Goal: Find specific fact: Find specific fact

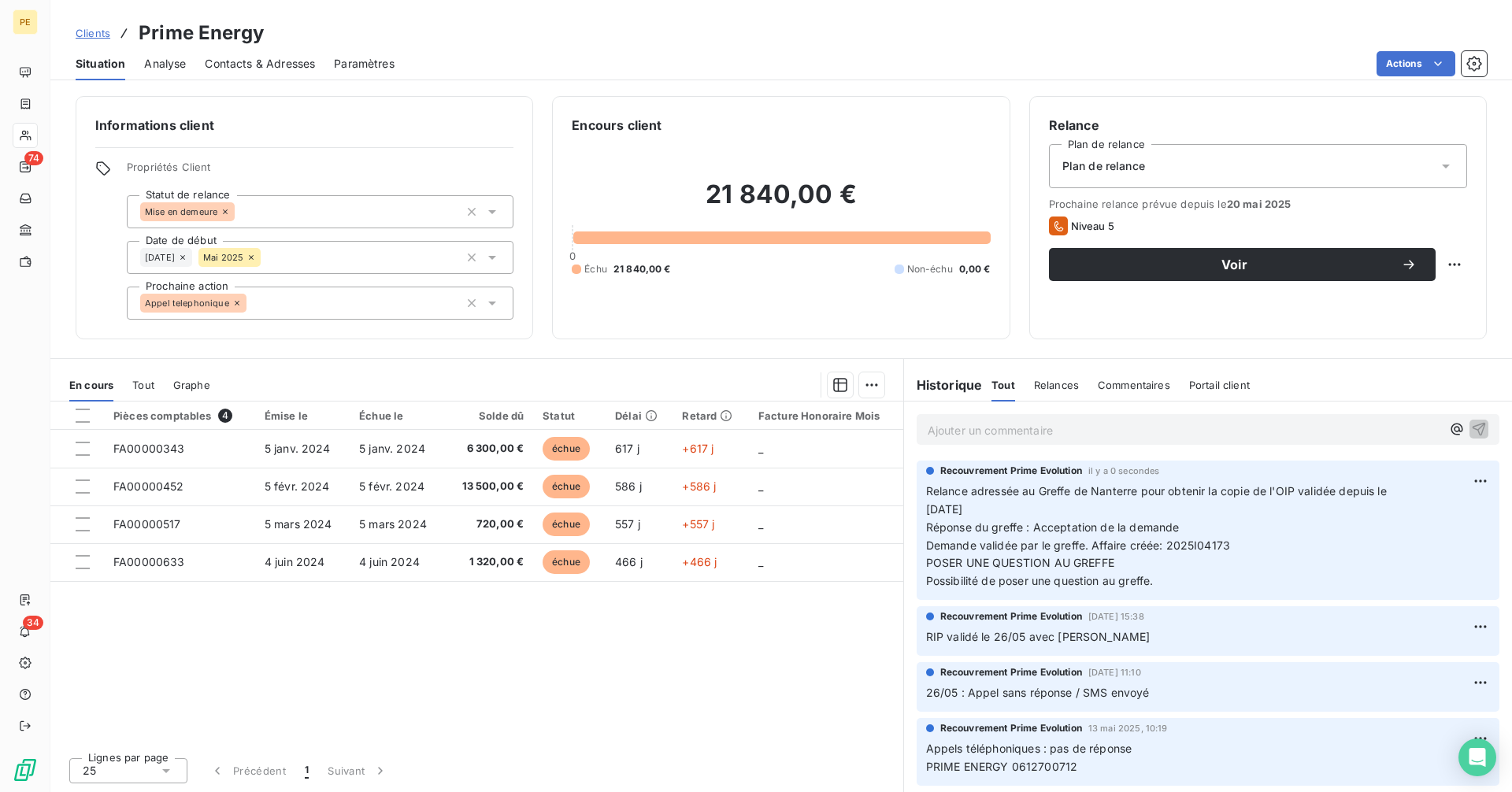
click at [87, 28] on span "Clients" at bounding box center [93, 33] width 35 height 13
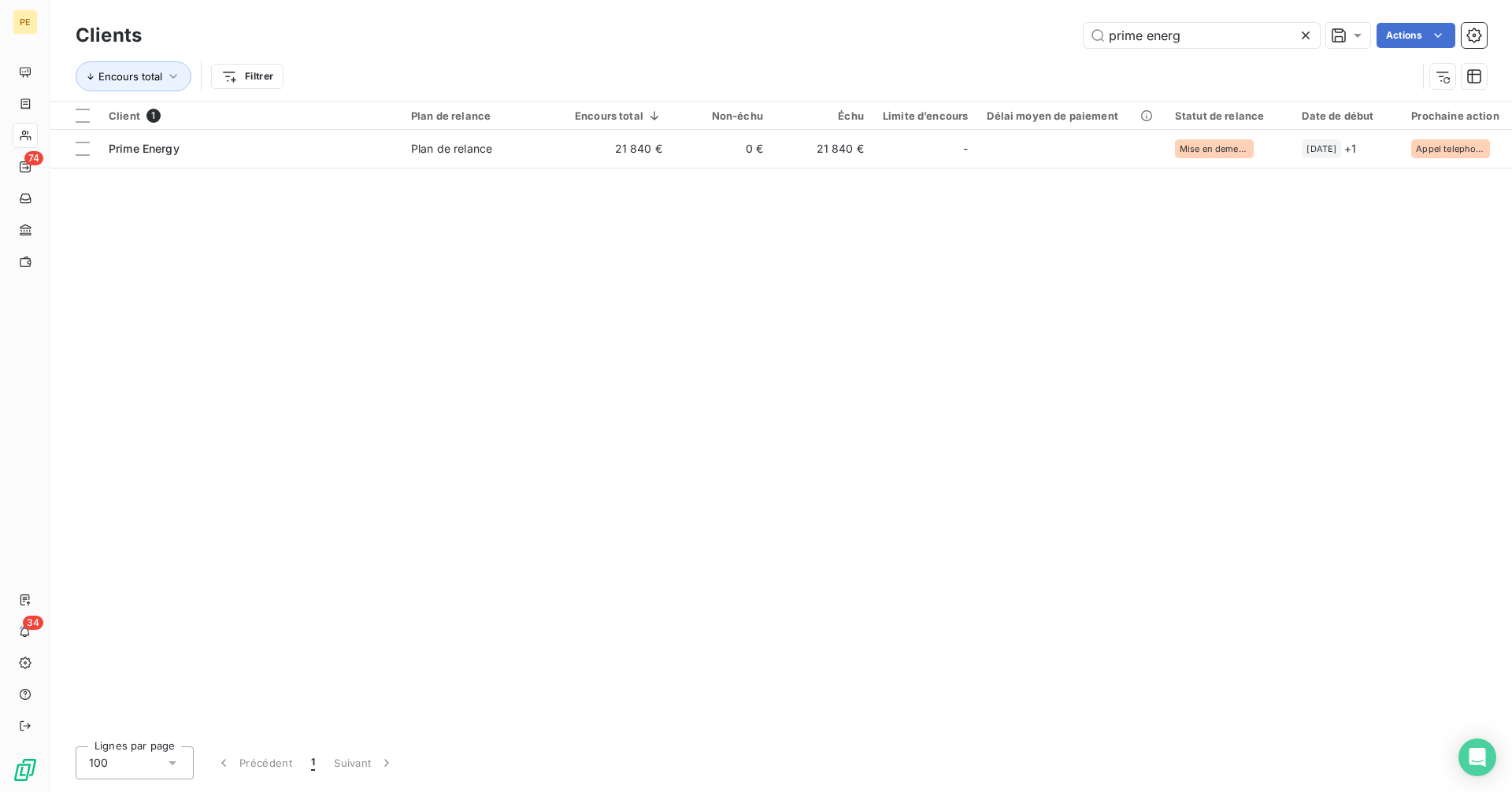
drag, startPoint x: 1228, startPoint y: 43, endPoint x: 932, endPoint y: 40, distance: 296.0
click at [932, 40] on div "prime energ Actions" at bounding box center [823, 35] width 1326 height 25
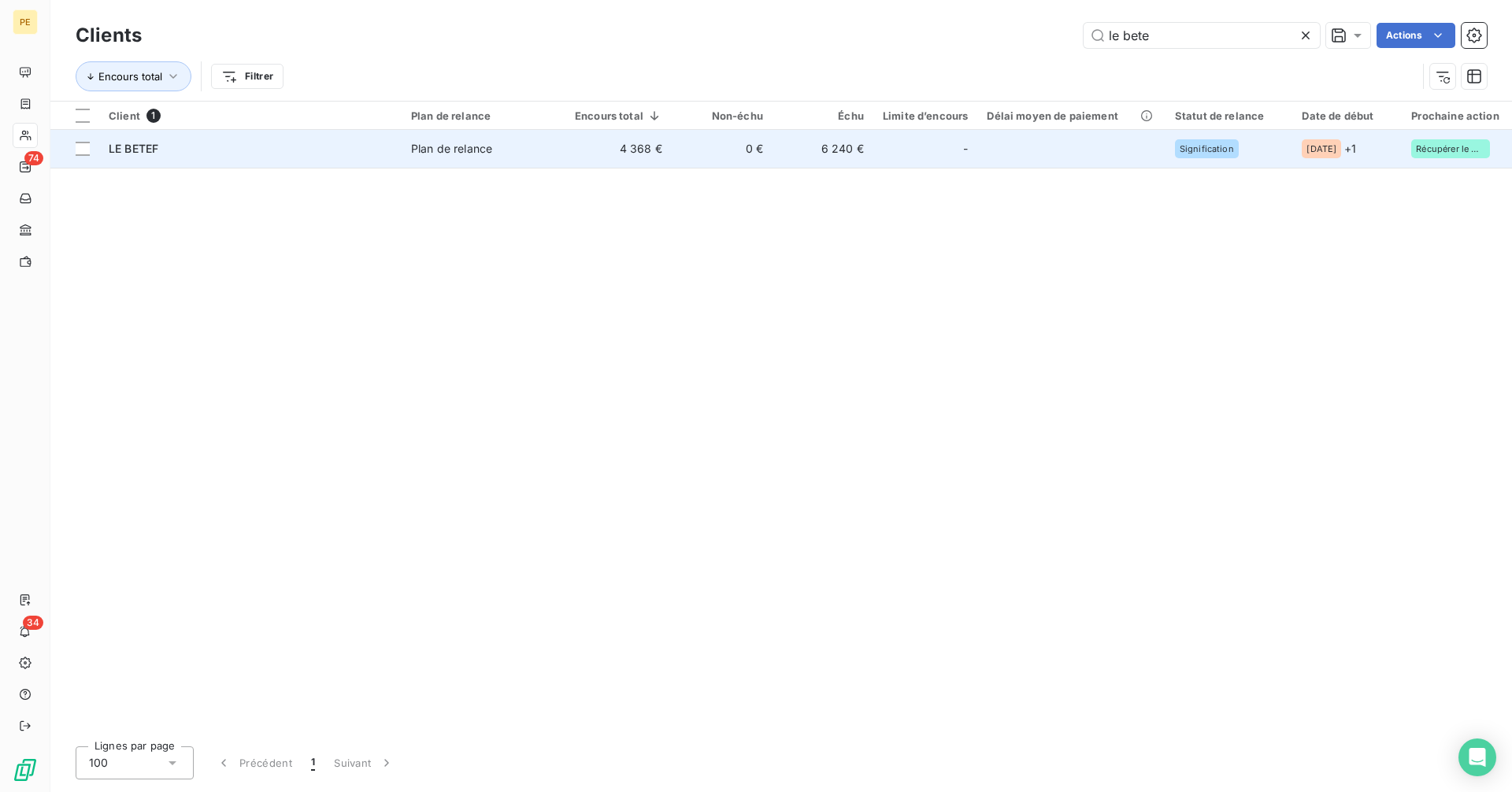
type input "le bete"
click at [854, 148] on td "6 240 €" at bounding box center [822, 149] width 101 height 38
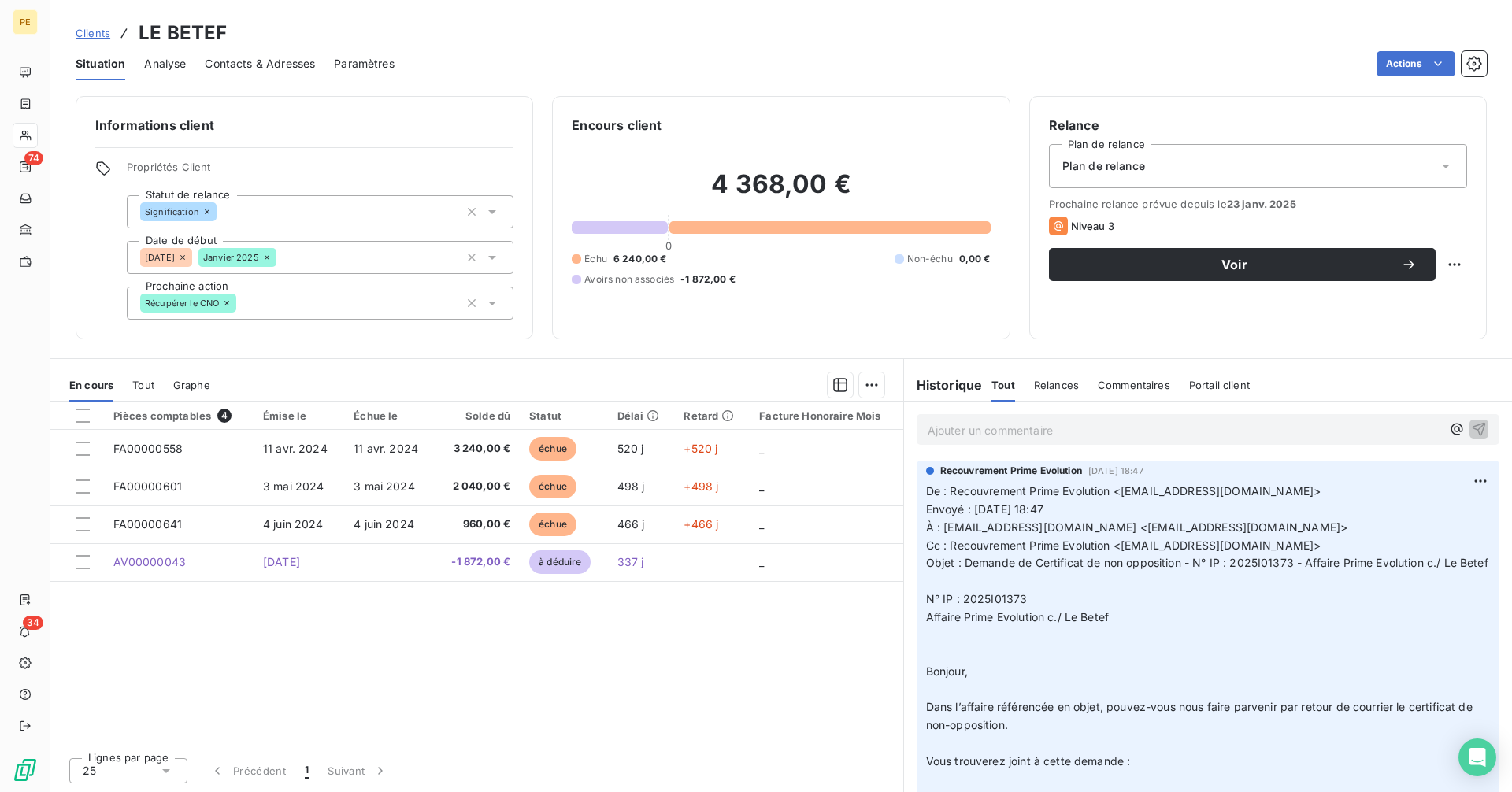
click at [1032, 430] on p "Ajouter un commentaire ﻿" at bounding box center [1185, 430] width 514 height 20
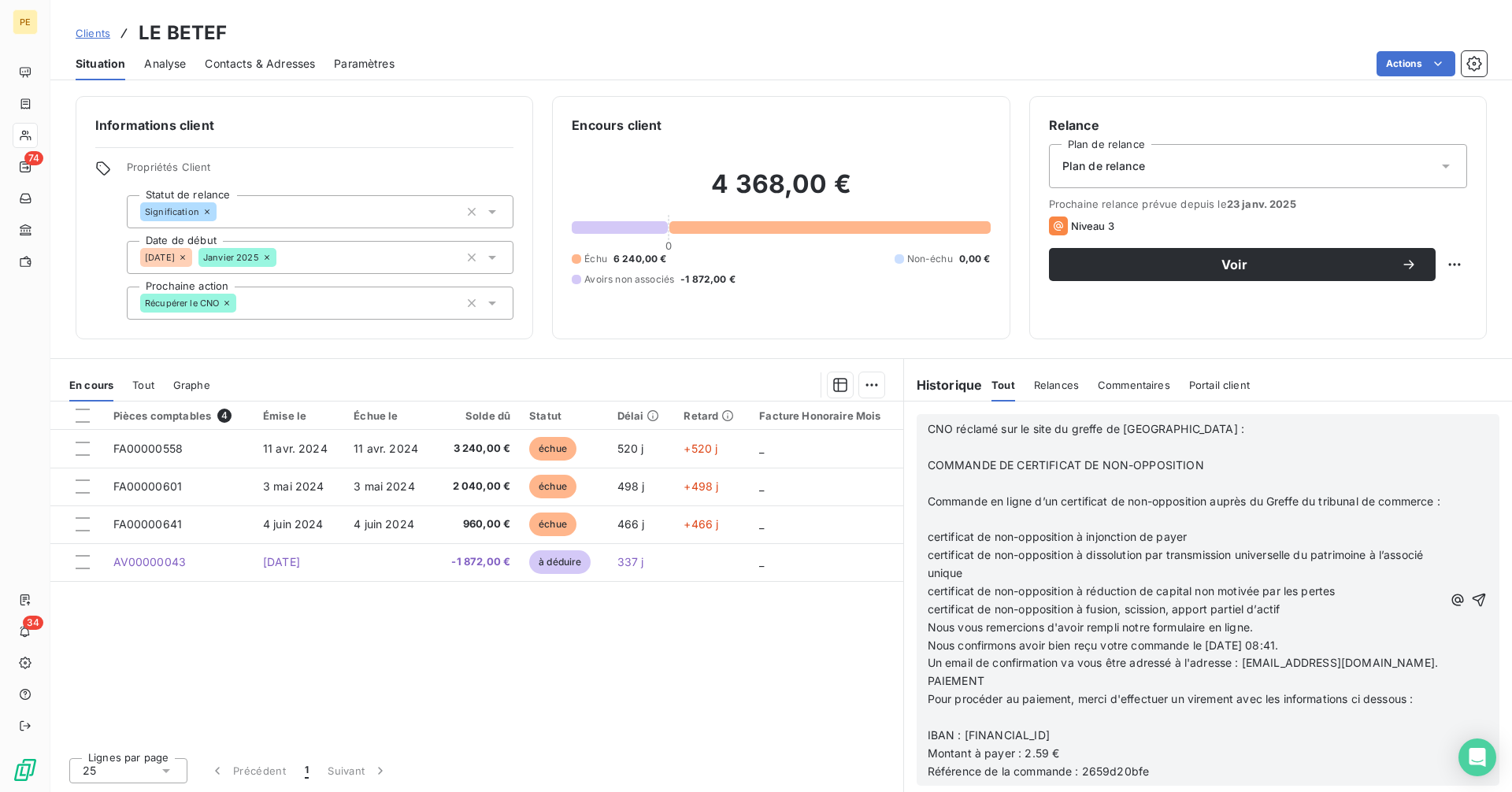
click at [1041, 618] on p "certificat de non-opposition à fusion, scission, apport partiel d’actif" at bounding box center [1186, 609] width 515 height 18
click at [928, 544] on span "certificat de non-opposition à injonction de payer" at bounding box center [1058, 536] width 259 height 13
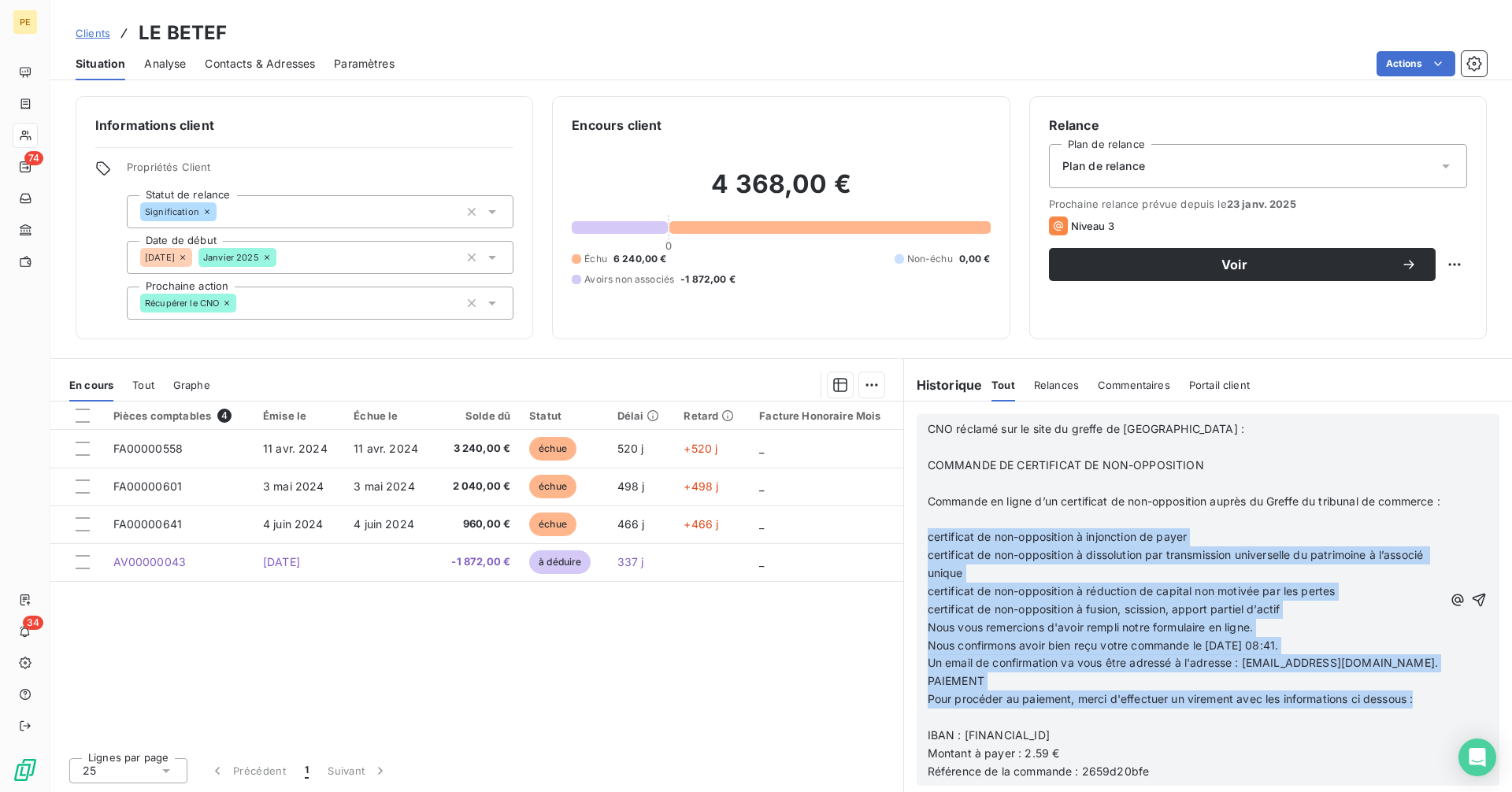
click at [1428, 708] on p "Pour procéder au paiement, merci d'effectuer un virement avec les informations …" at bounding box center [1186, 699] width 515 height 18
click at [1011, 690] on p "PAIEMENT" at bounding box center [1186, 681] width 515 height 18
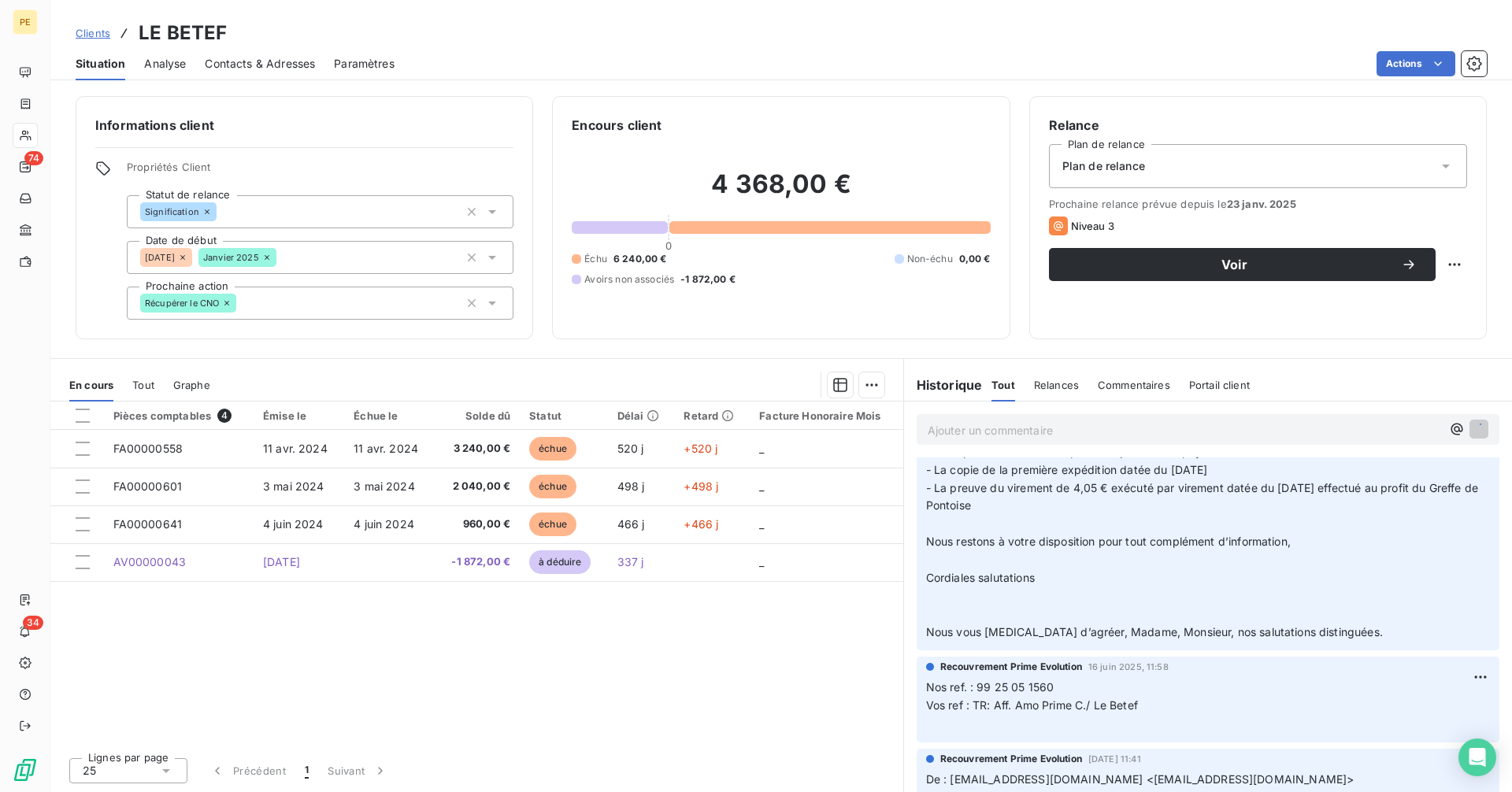
scroll to position [564, 0]
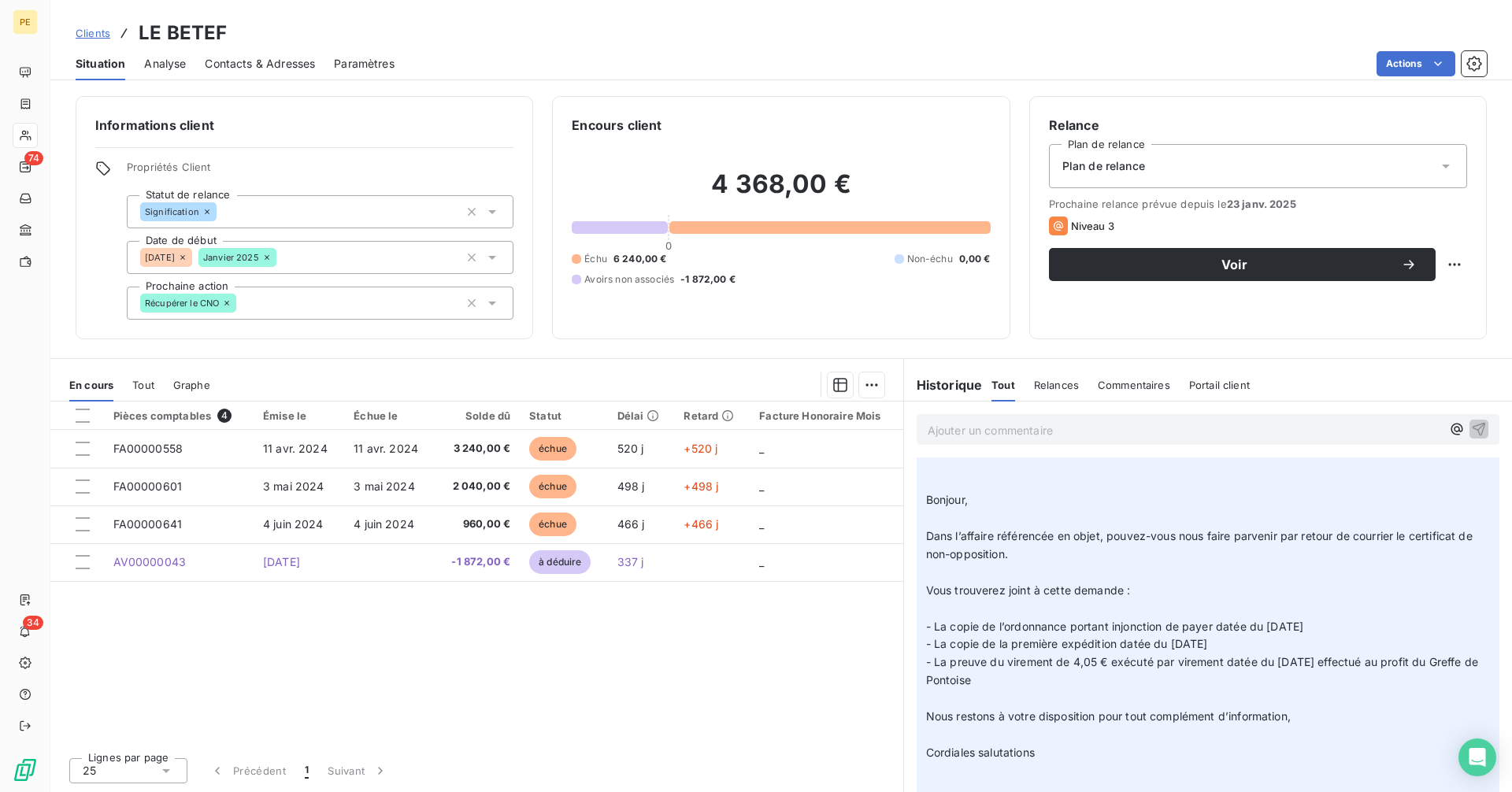
click at [1090, 597] on p "De : Recouvrement Prime Evolution <[EMAIL_ADDRESS][DOMAIN_NAME]> Envoyé : [DATE…" at bounding box center [1208, 565] width 564 height 505
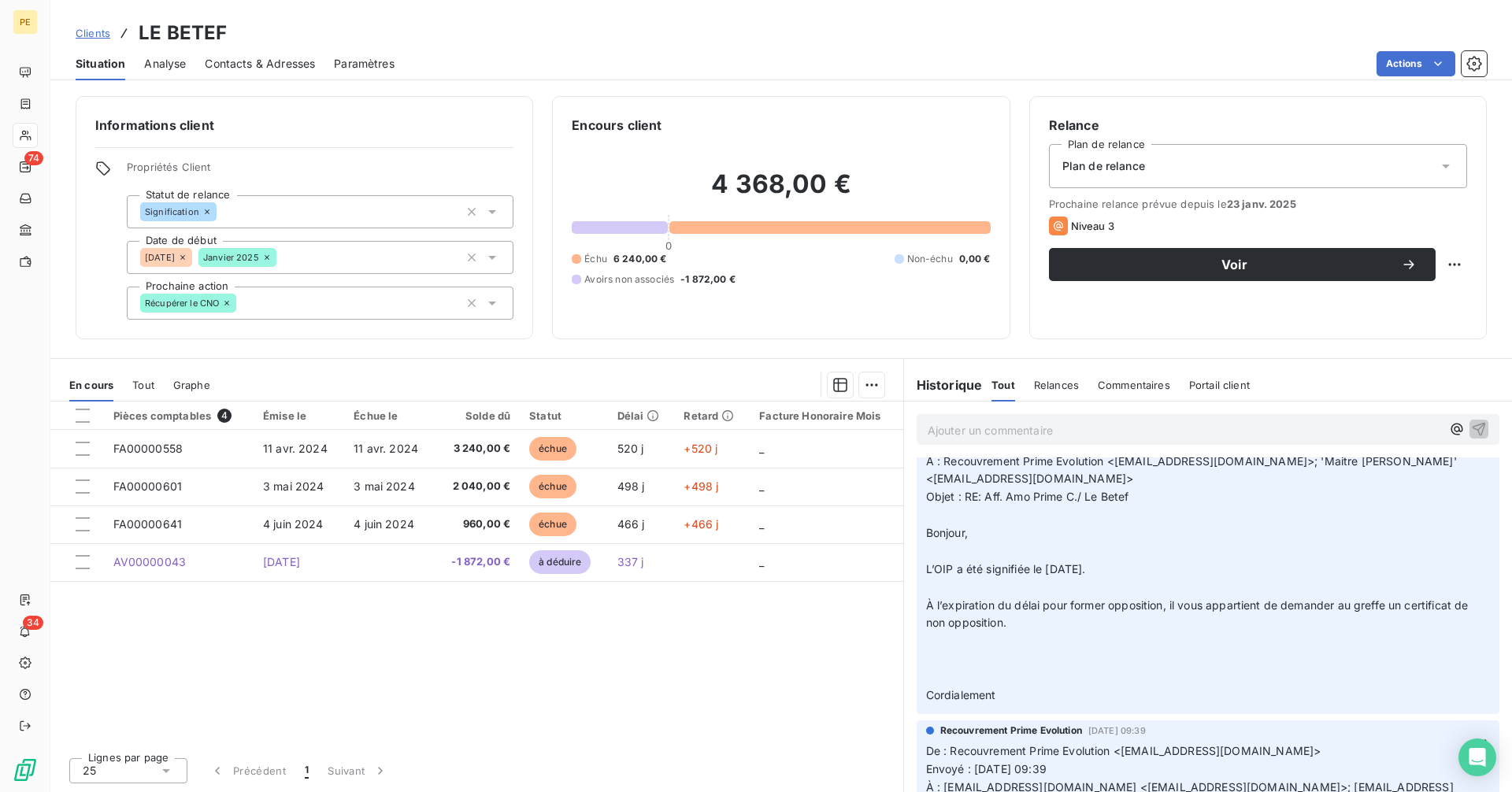
click at [1090, 597] on p "De : [EMAIL_ADDRESS][DOMAIN_NAME] <[EMAIL_ADDRESS][DOMAIN_NAME]> Envoyé : [DATE…" at bounding box center [1208, 561] width 564 height 288
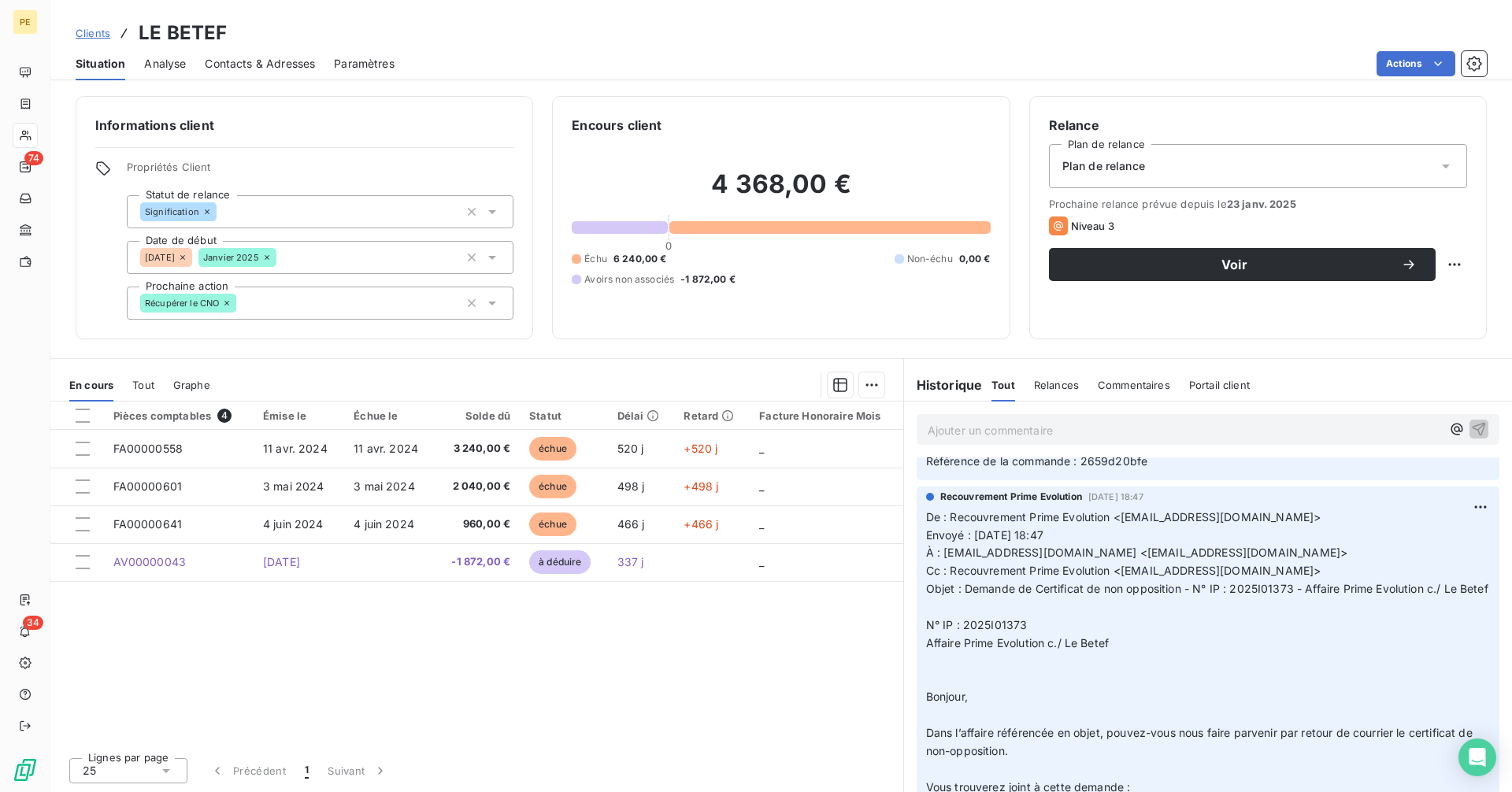
scroll to position [0, 0]
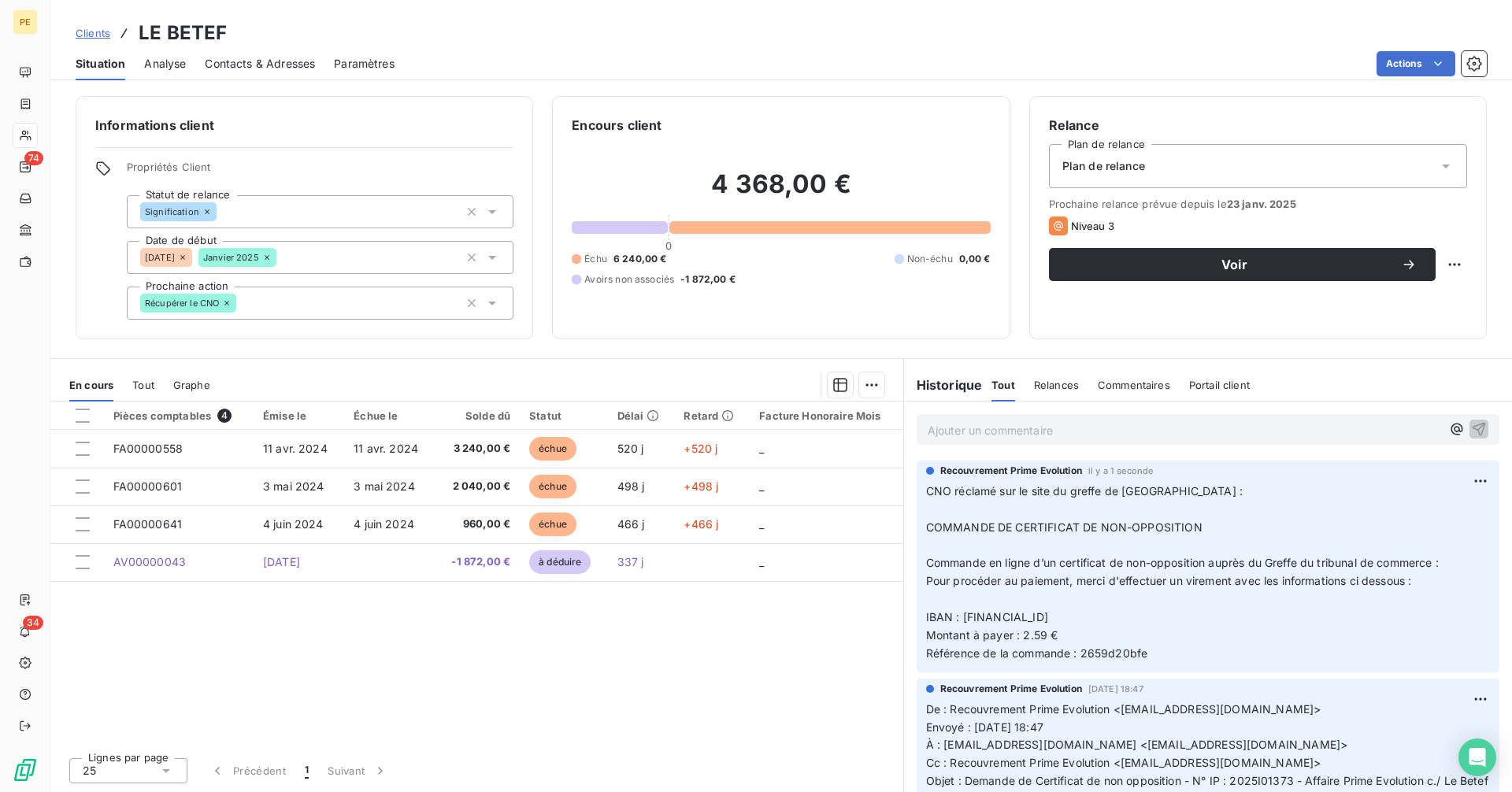
click at [1101, 637] on p "CNO réclamé sur le site du greffe de [GEOGRAPHIC_DATA] : COMMANDE DE CERTIFICAT…" at bounding box center [1208, 573] width 564 height 181
drag, startPoint x: 1156, startPoint y: 654, endPoint x: 1084, endPoint y: 658, distance: 72.1
click at [1084, 658] on p "CNO réclamé sur le site du greffe de [GEOGRAPHIC_DATA] : COMMANDE DE CERTIFICAT…" at bounding box center [1208, 573] width 564 height 181
click at [589, 656] on div "Pièces comptables 4 Émise le Échue le Solde dû Statut Délai Retard Facture Hono…" at bounding box center [477, 574] width 853 height 343
drag, startPoint x: 1166, startPoint y: 659, endPoint x: 1083, endPoint y: 658, distance: 83.0
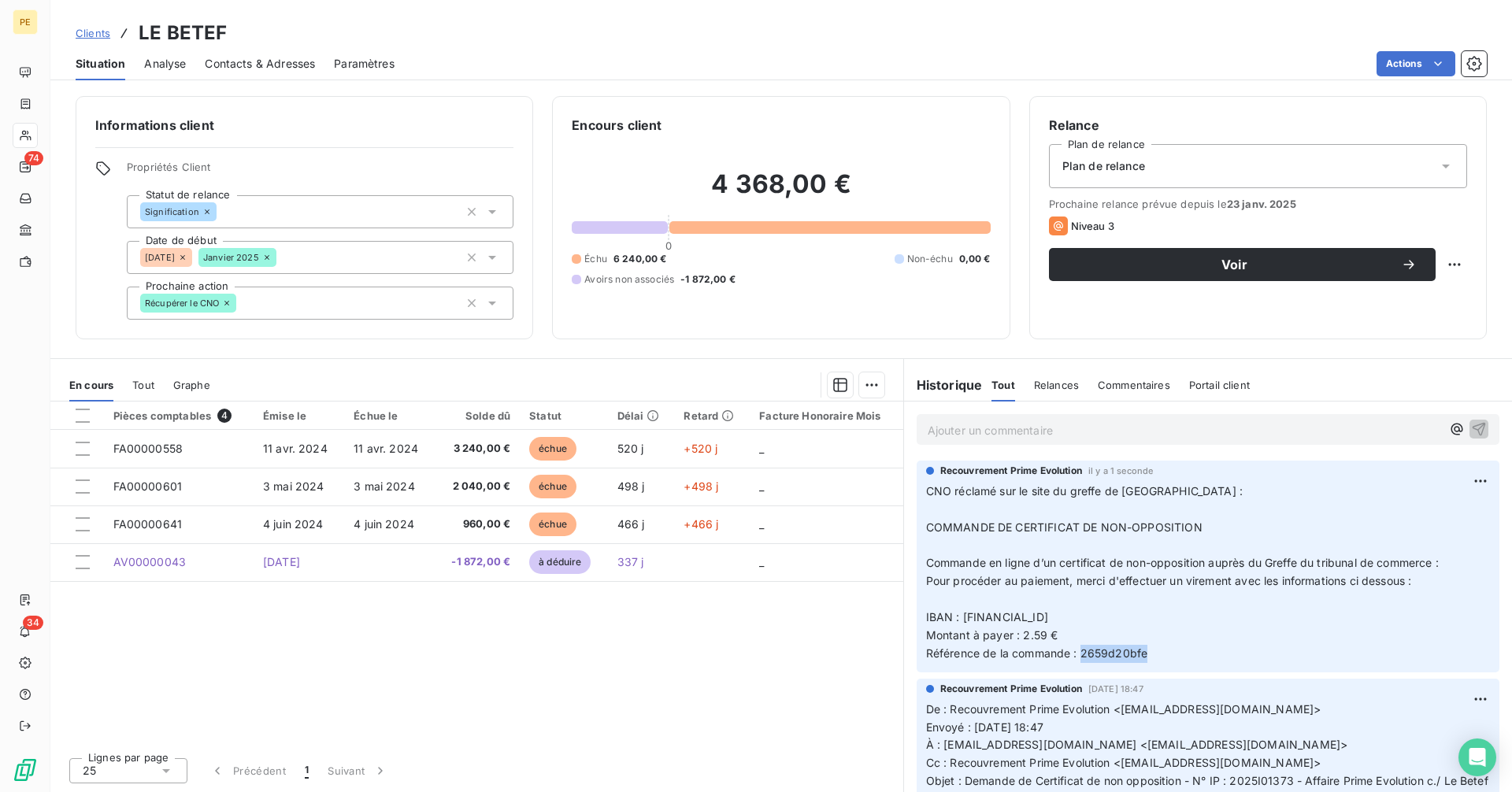
click at [1083, 658] on p "CNO réclamé sur le site du greffe de [GEOGRAPHIC_DATA] : COMMANDE DE CERTIFICAT…" at bounding box center [1208, 573] width 564 height 181
copy span "2659d20bfe"
click at [96, 33] on span "Clients" at bounding box center [93, 33] width 35 height 13
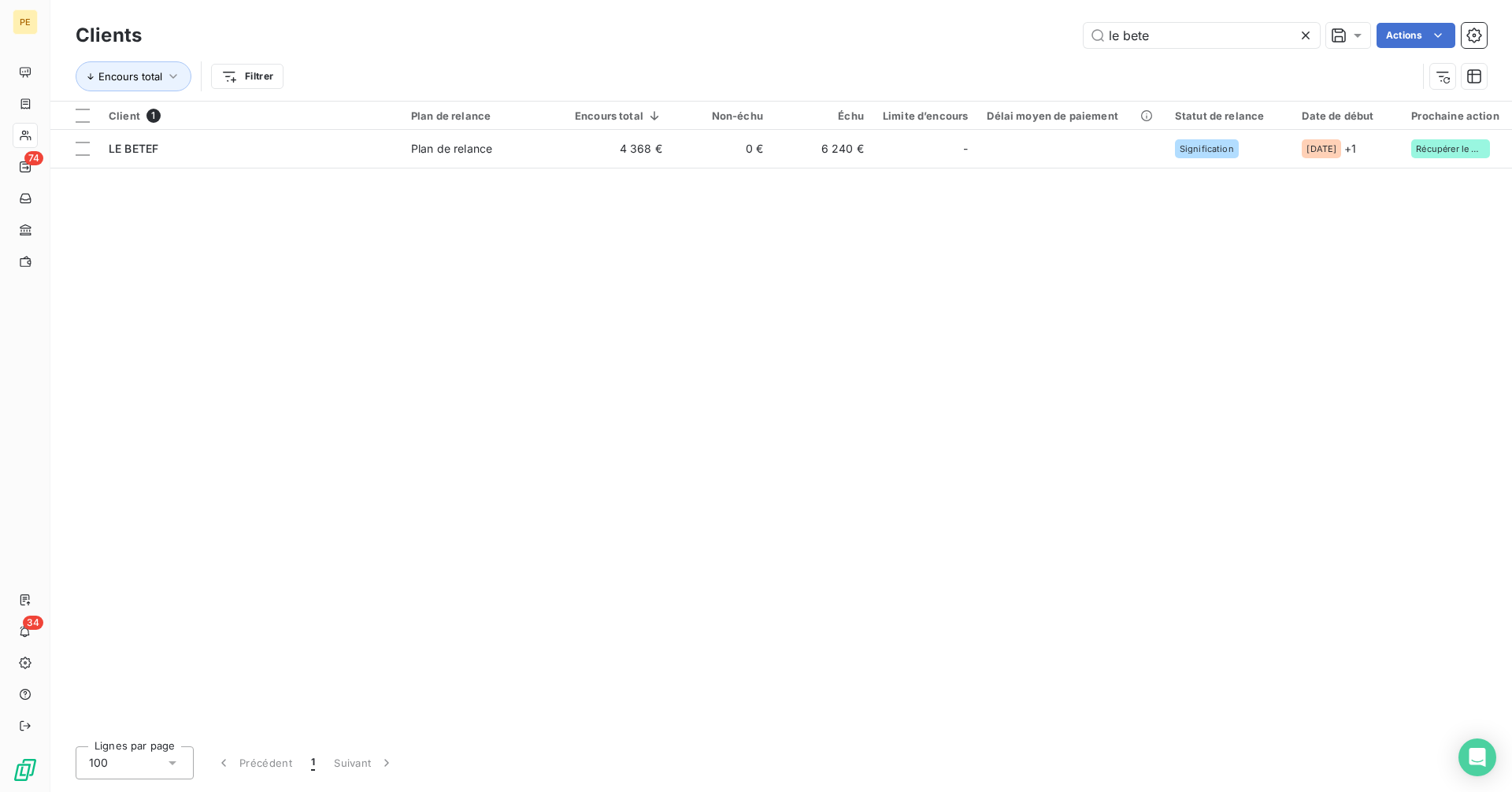
drag, startPoint x: 1198, startPoint y: 44, endPoint x: 1058, endPoint y: 46, distance: 140.0
click at [1058, 46] on div "le bete Actions" at bounding box center [823, 35] width 1326 height 25
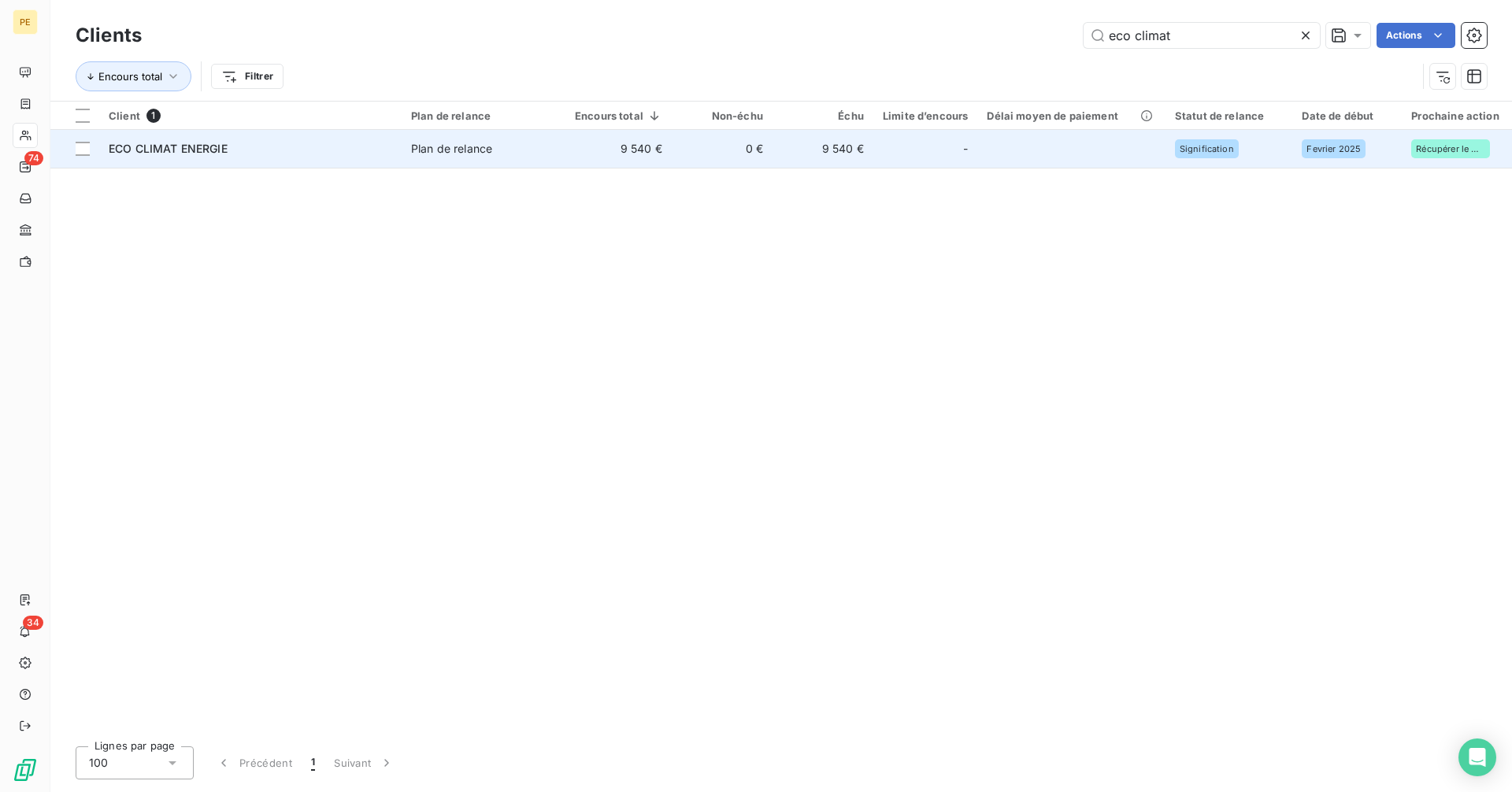
type input "eco climat"
click at [679, 148] on td "0 €" at bounding box center [722, 149] width 101 height 38
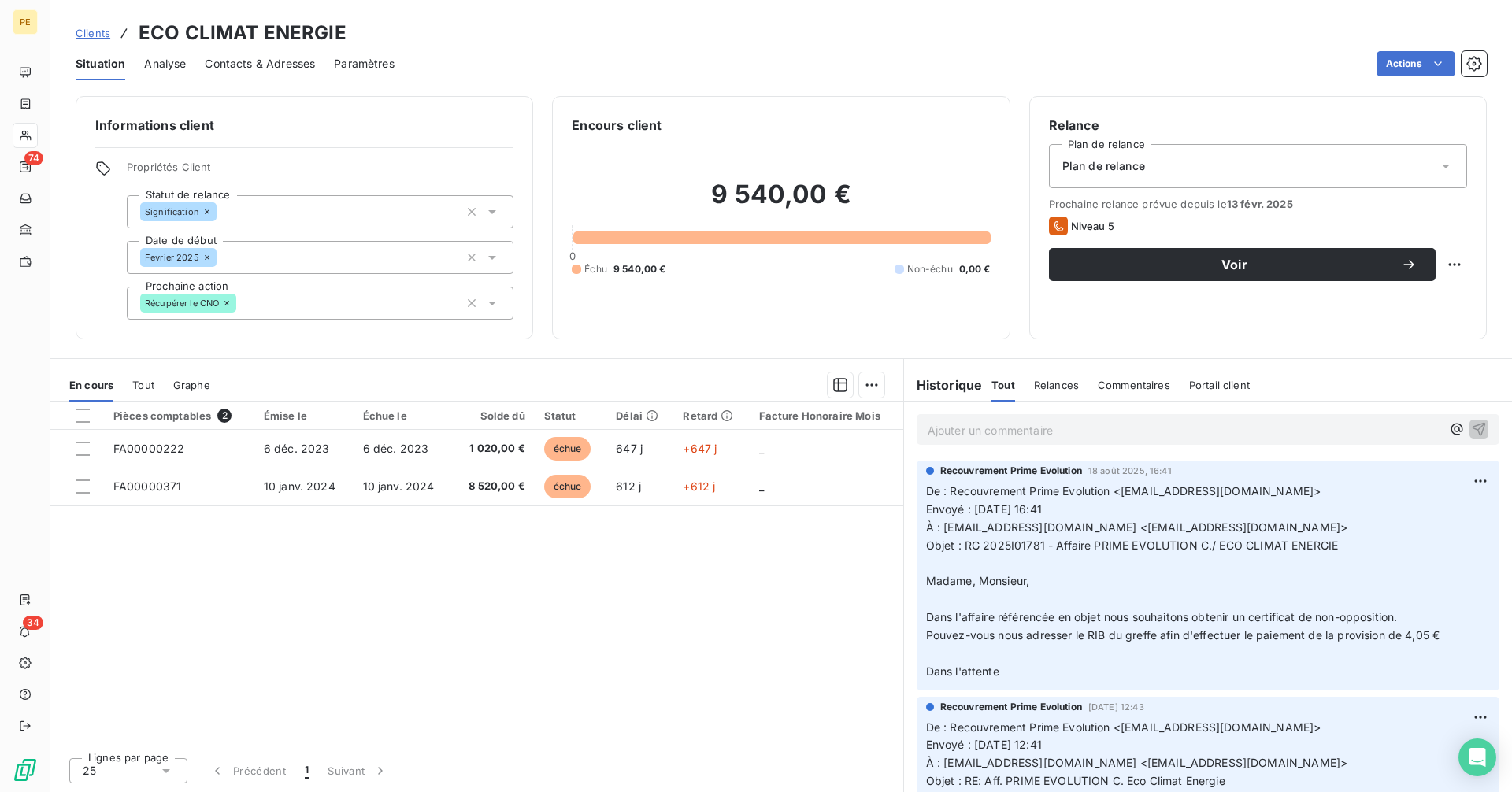
click at [1063, 441] on div "Ajouter un commentaire ﻿" at bounding box center [1209, 429] width 583 height 31
click at [1061, 435] on p "Ajouter un commentaire ﻿" at bounding box center [1185, 430] width 514 height 20
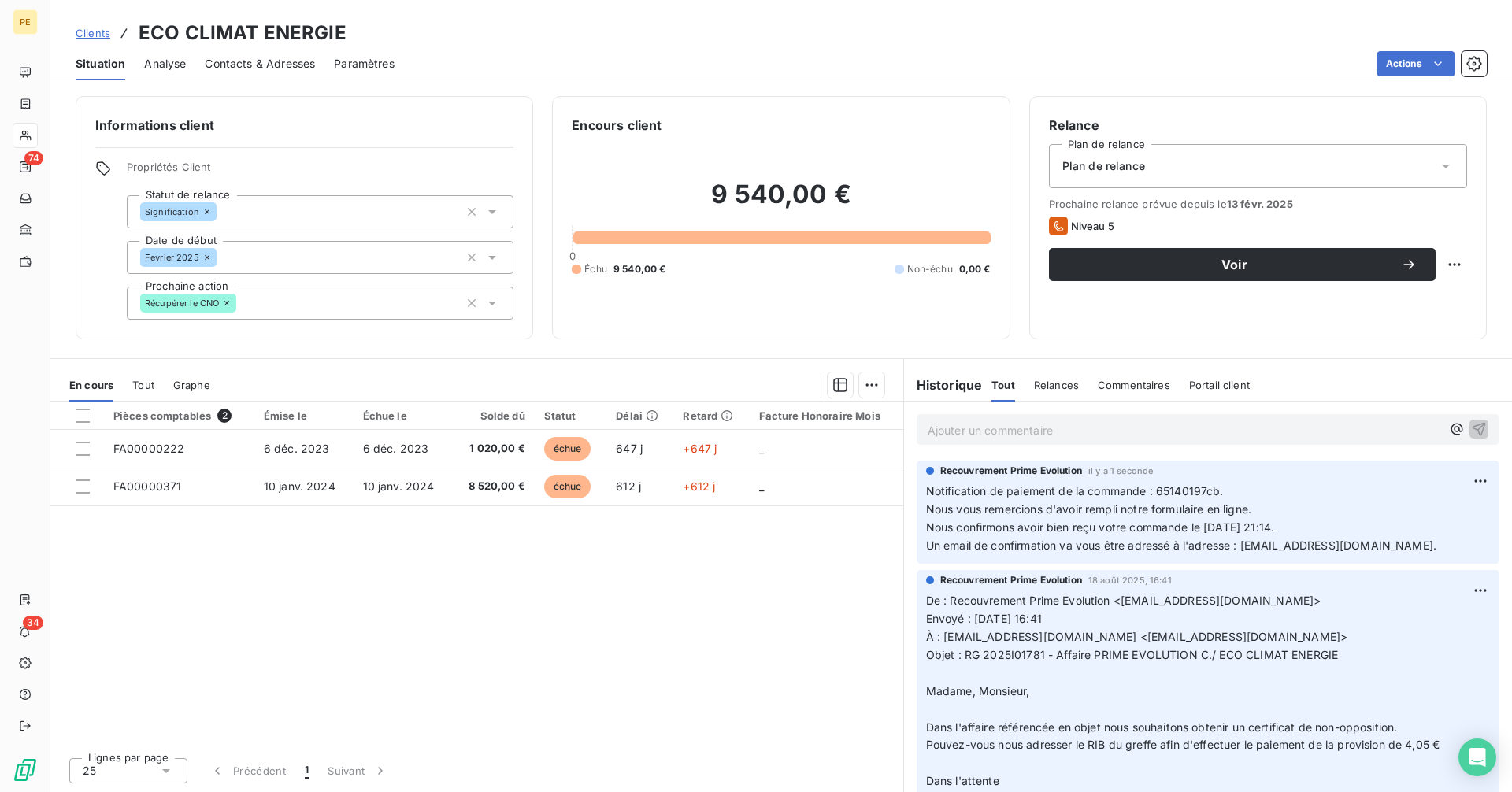
click at [95, 31] on span "Clients" at bounding box center [93, 33] width 35 height 13
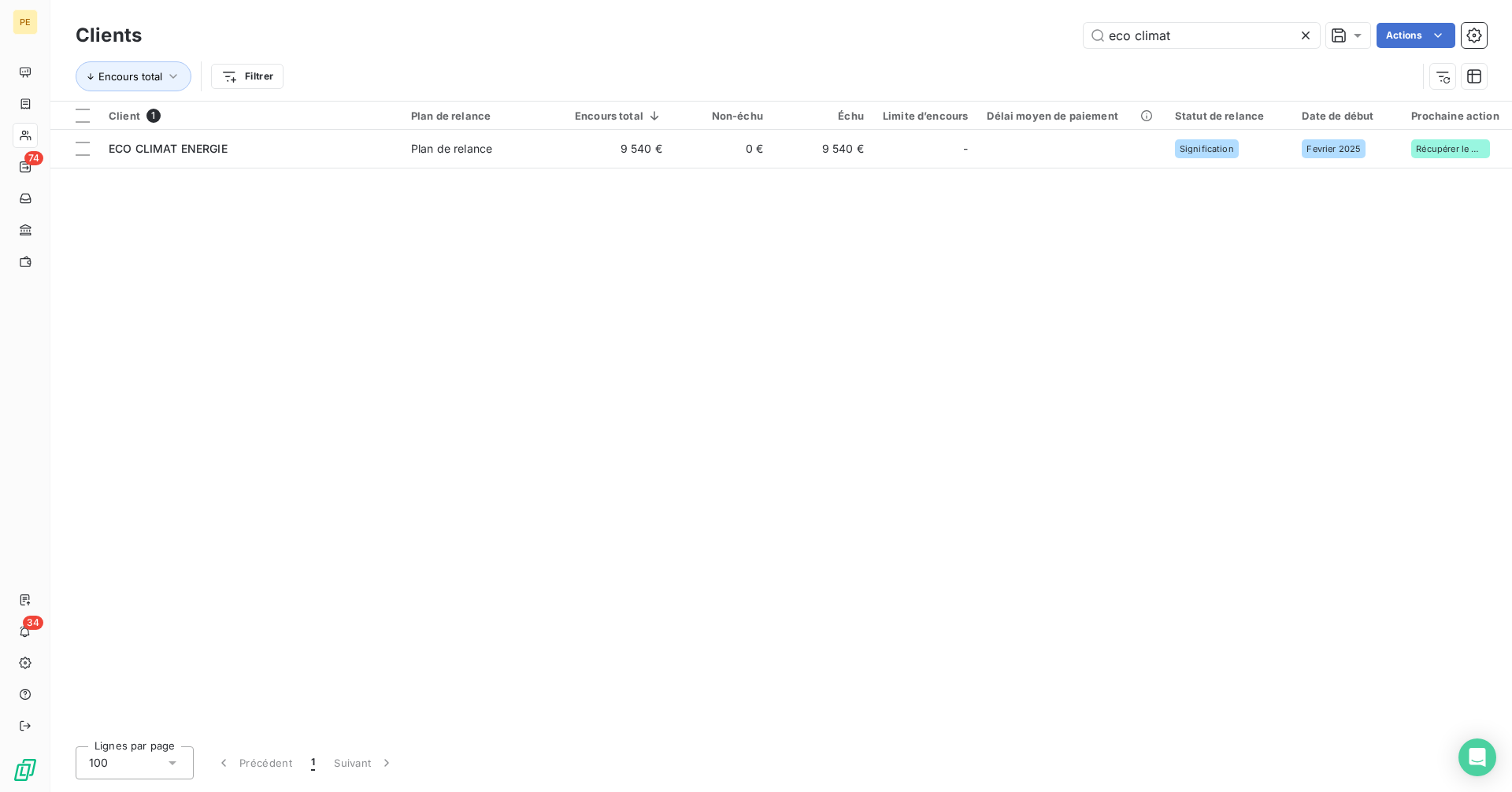
drag, startPoint x: 1194, startPoint y: 32, endPoint x: 1029, endPoint y: 39, distance: 165.1
click at [1029, 39] on div "eco climat Actions" at bounding box center [823, 35] width 1326 height 25
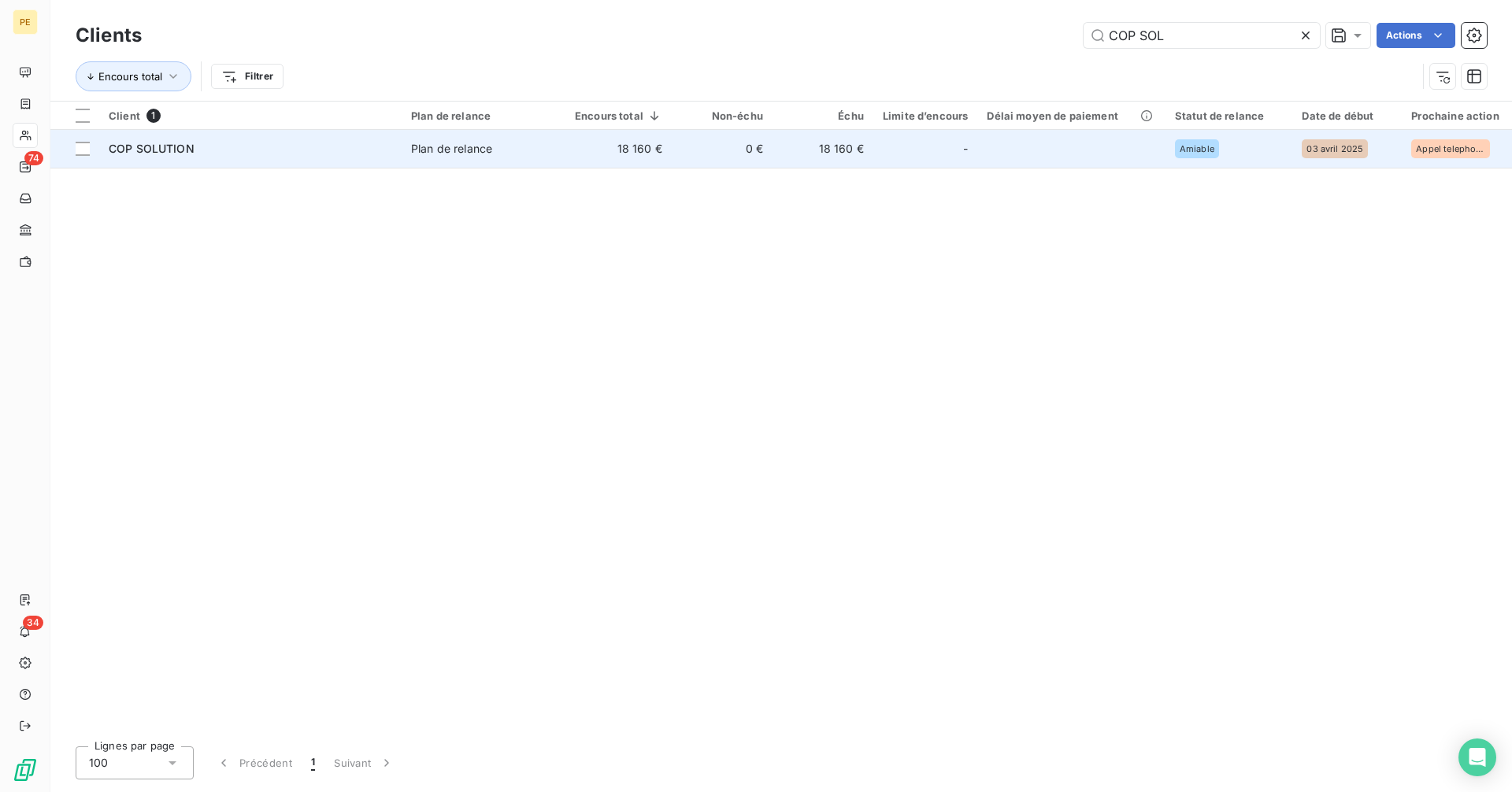
type input "COP SOL"
click at [731, 154] on td "0 €" at bounding box center [722, 149] width 101 height 38
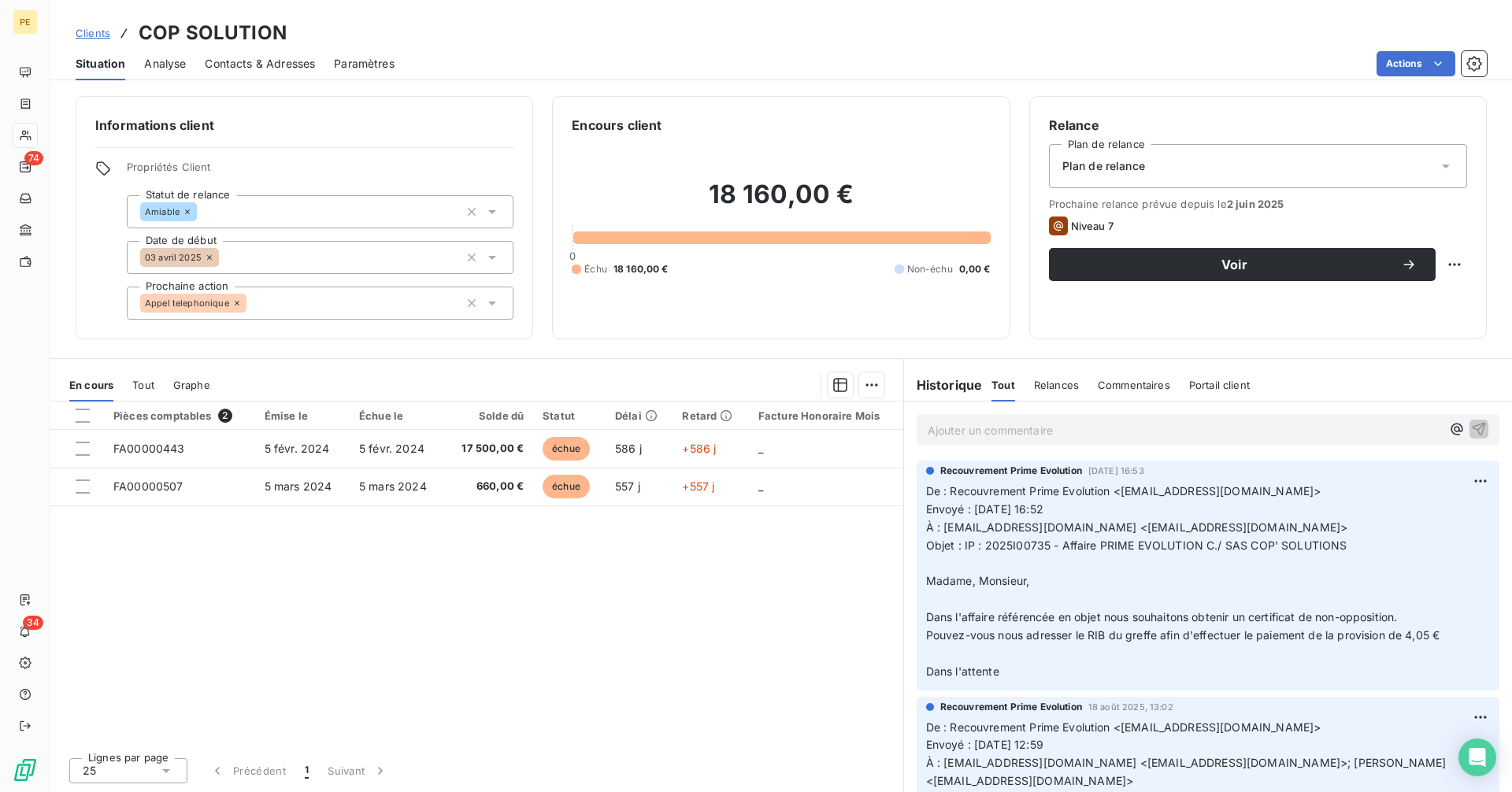
click at [1031, 435] on p "Ajouter un commentaire ﻿" at bounding box center [1185, 430] width 514 height 20
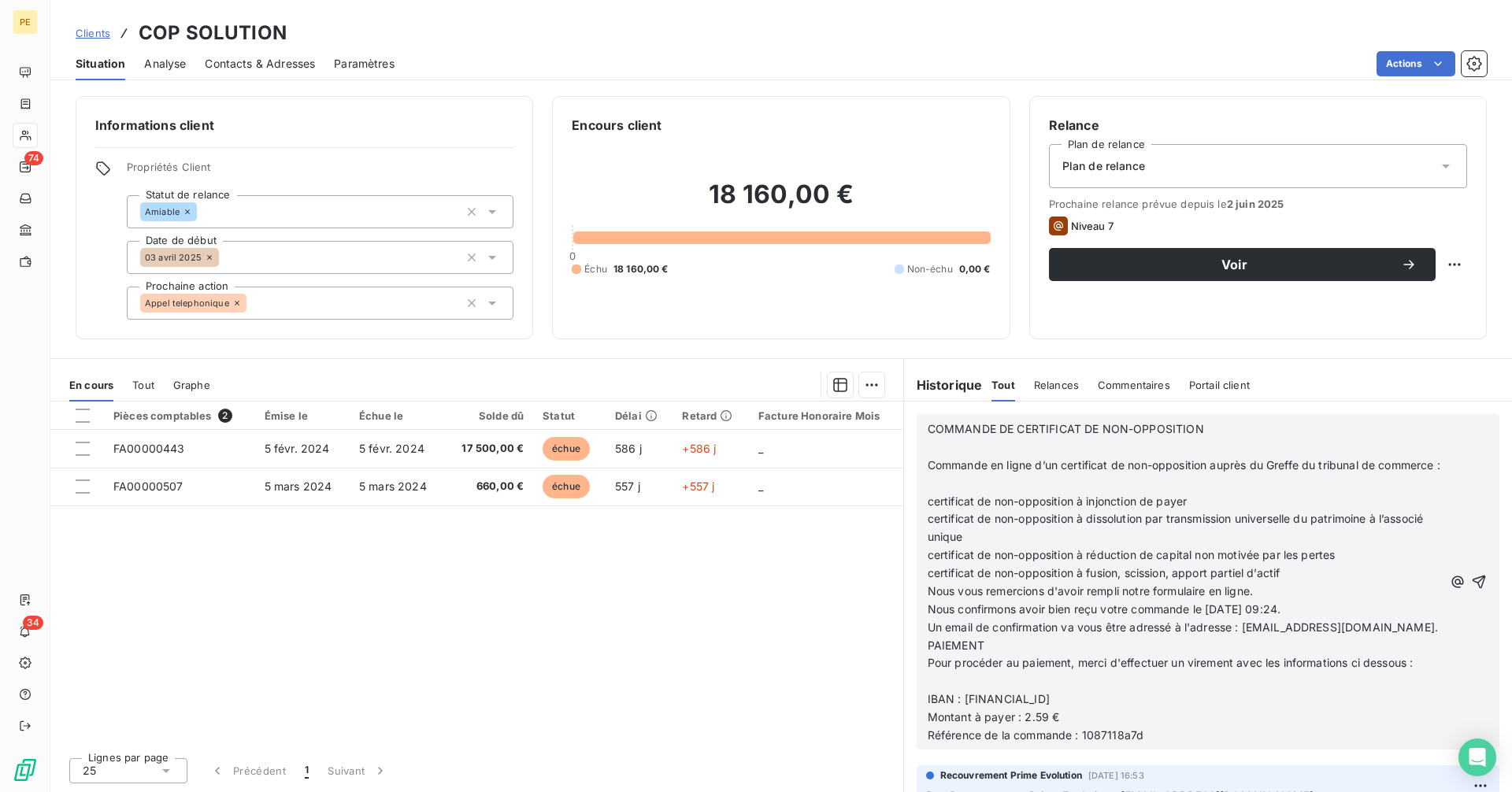
click at [928, 508] on span "certificat de non-opposition à injonction de payer" at bounding box center [1058, 501] width 259 height 13
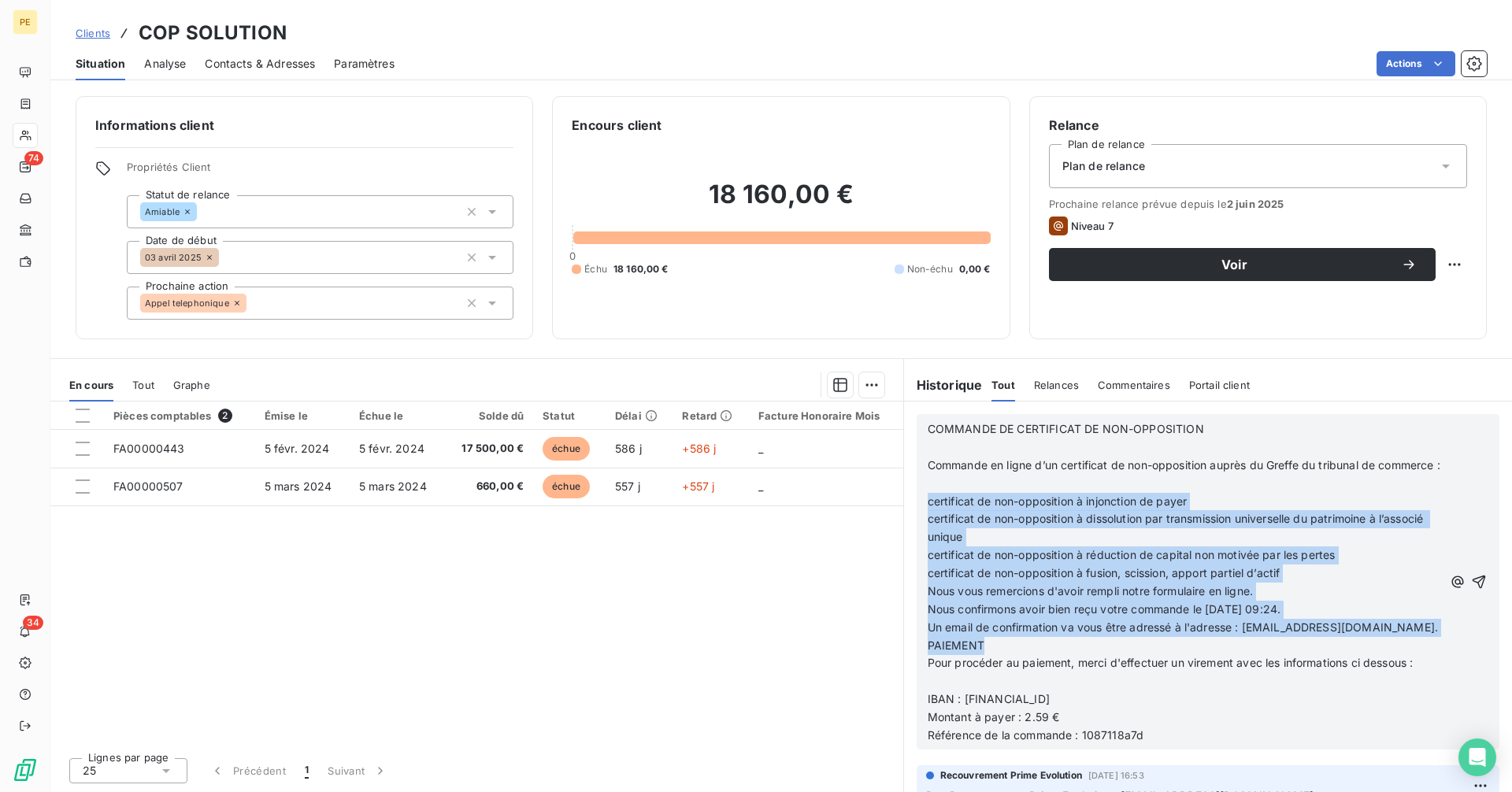
click at [1264, 655] on p "PAIEMENT" at bounding box center [1186, 646] width 515 height 18
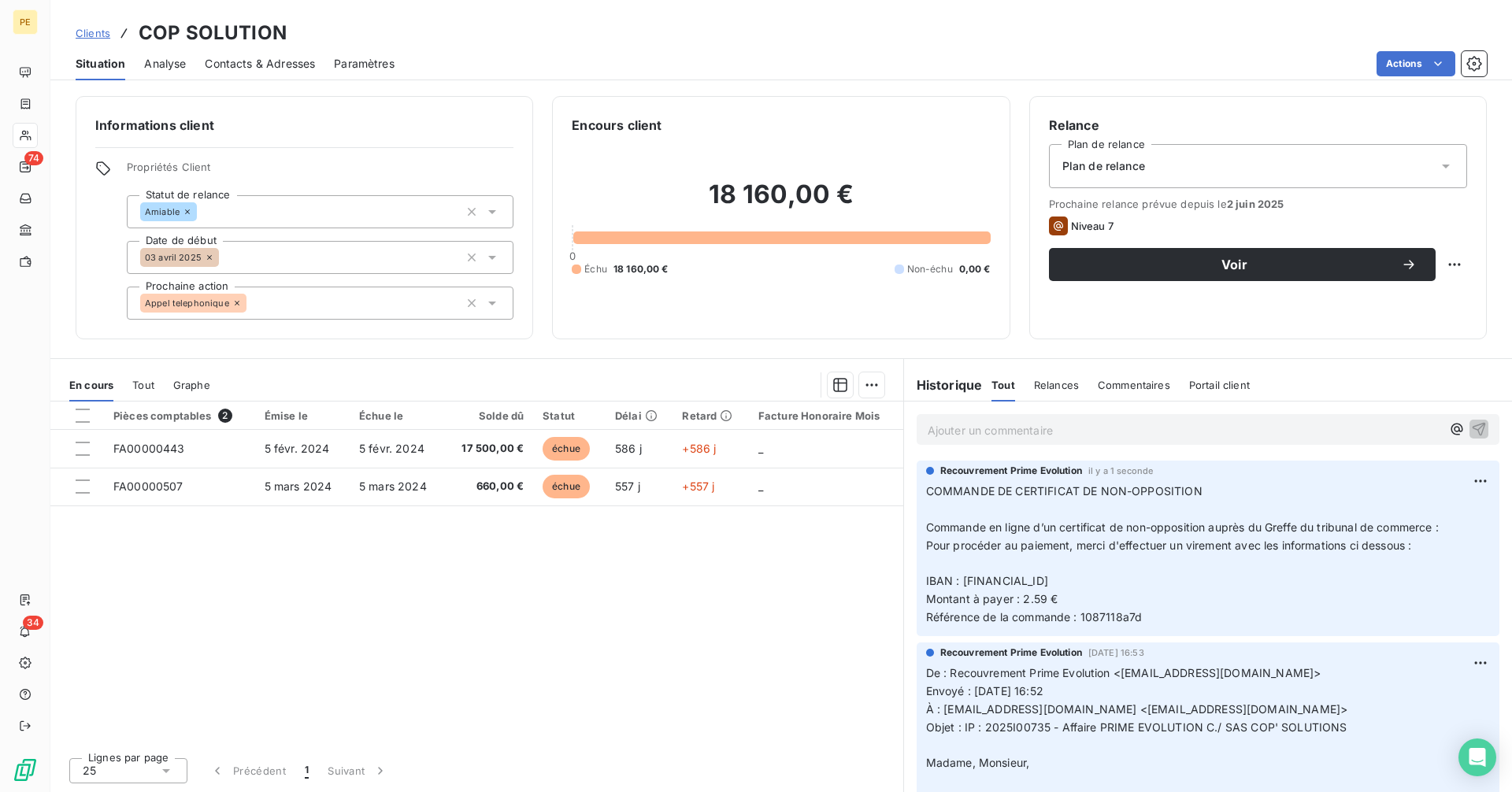
click at [1149, 617] on p "COMMANDE DE CERTIFICAT DE NON-OPPOSITION ﻿ Commande en ligne d’un certificat de…" at bounding box center [1208, 555] width 564 height 144
click at [84, 32] on span "Clients" at bounding box center [93, 33] width 35 height 13
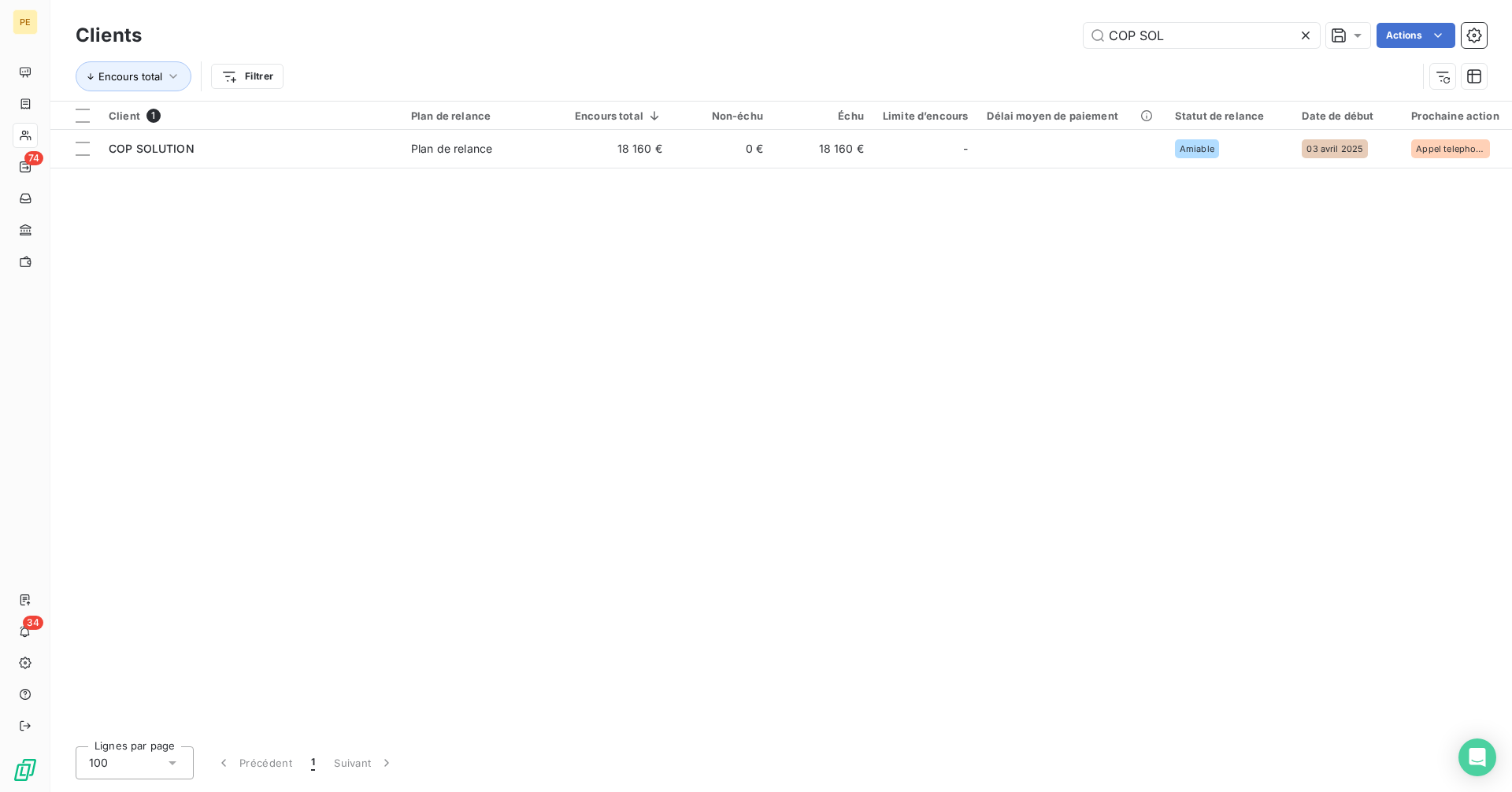
drag, startPoint x: 1143, startPoint y: 33, endPoint x: 1024, endPoint y: 36, distance: 119.0
click at [1024, 36] on div "COP SOL Actions" at bounding box center [823, 35] width 1326 height 25
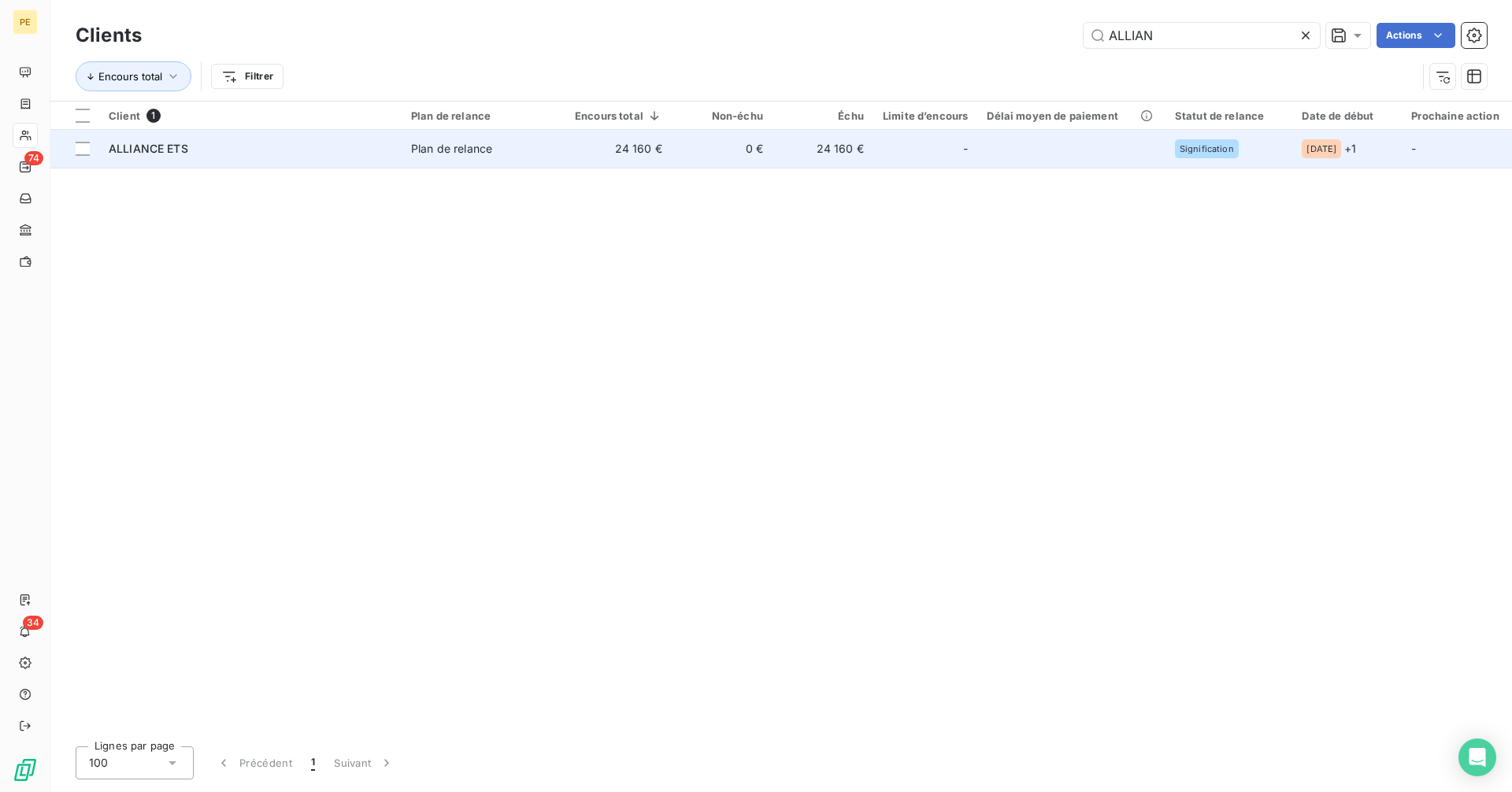
type input "ALLIAN"
click at [750, 162] on td "0 €" at bounding box center [722, 149] width 101 height 38
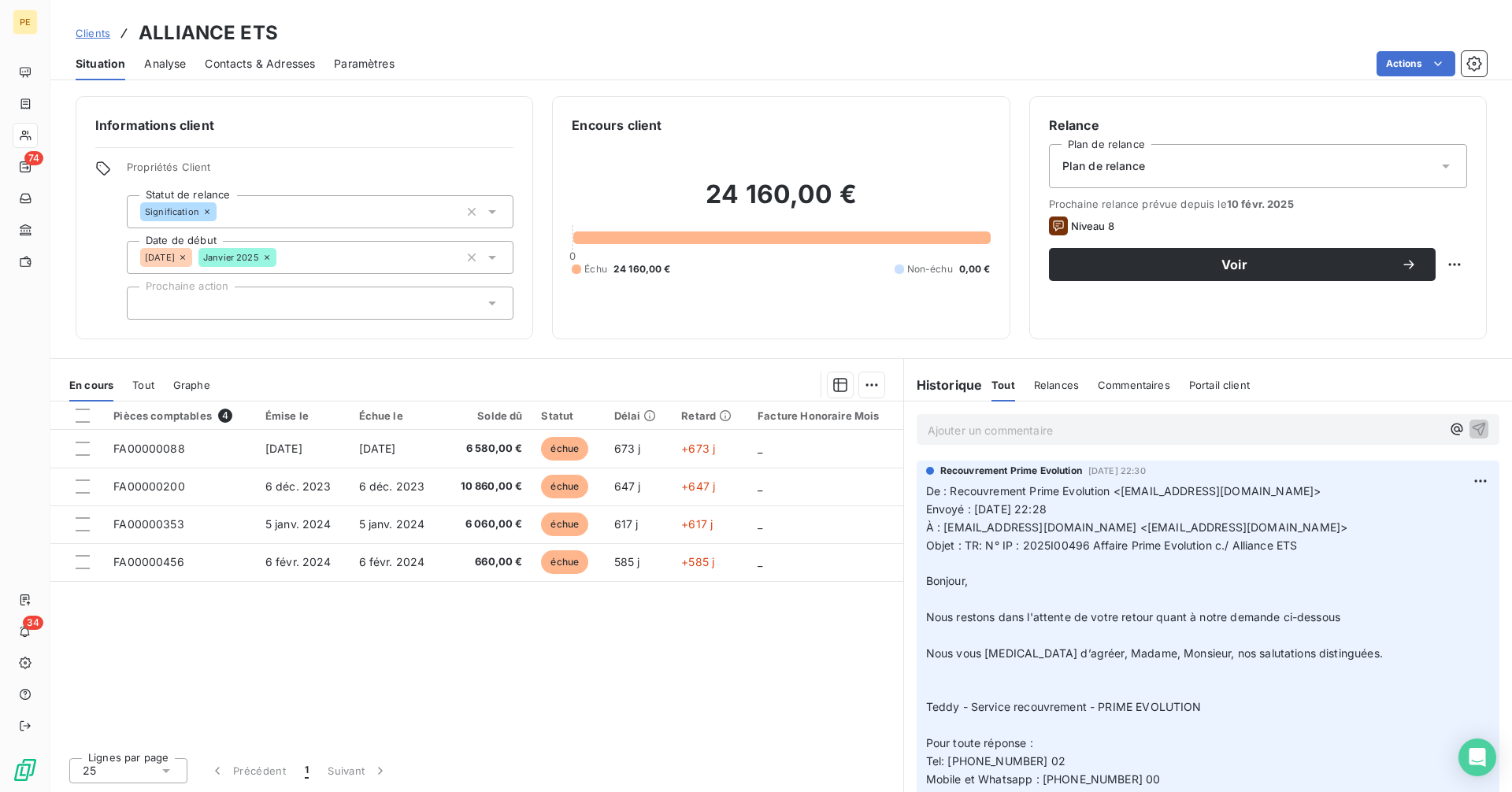
click at [1107, 443] on div "Ajouter un commentaire ﻿" at bounding box center [1209, 429] width 583 height 31
click at [1100, 432] on p "Ajouter un commentaire ﻿" at bounding box center [1185, 430] width 514 height 20
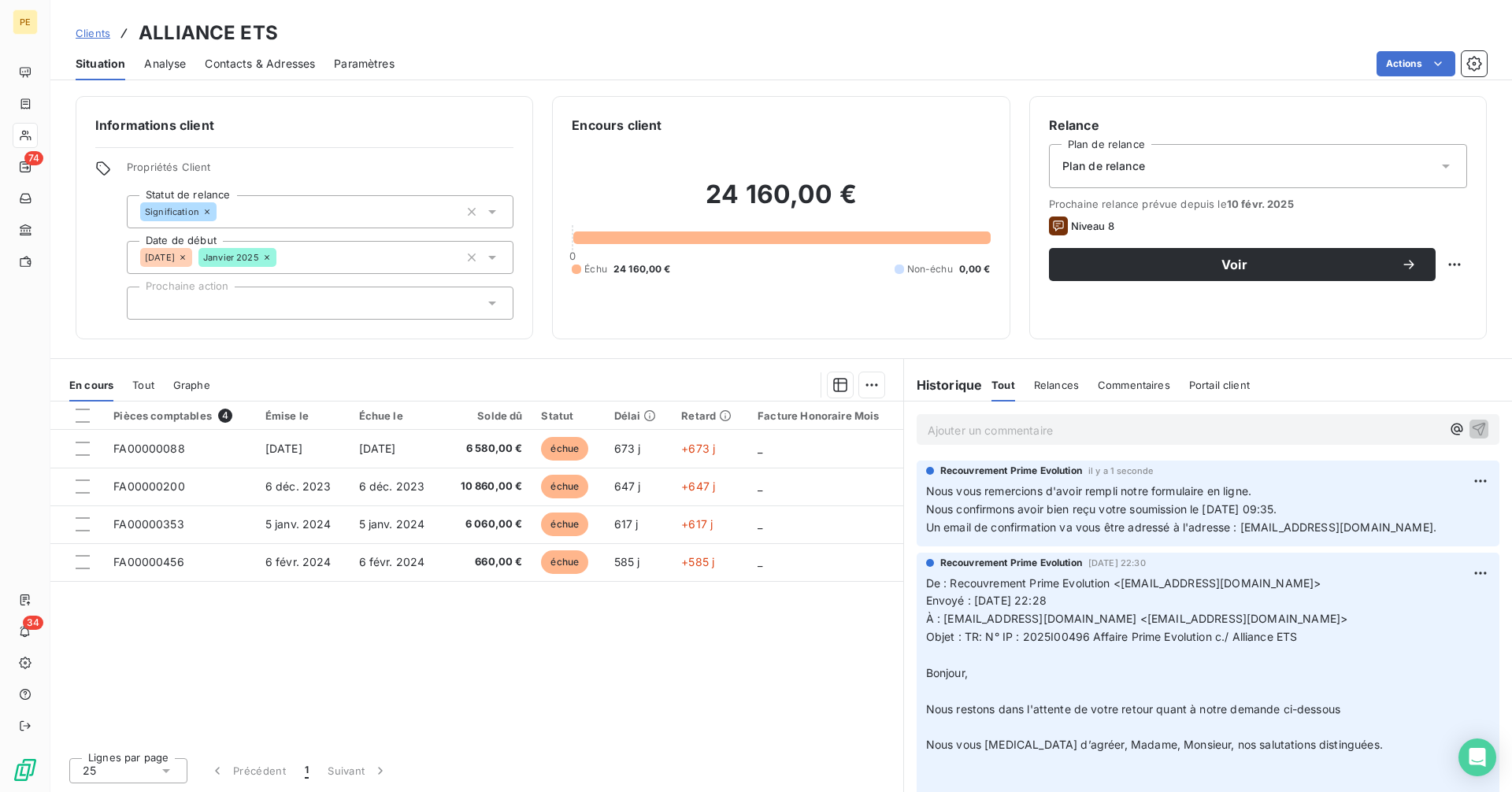
click at [92, 31] on span "Clients" at bounding box center [93, 33] width 35 height 13
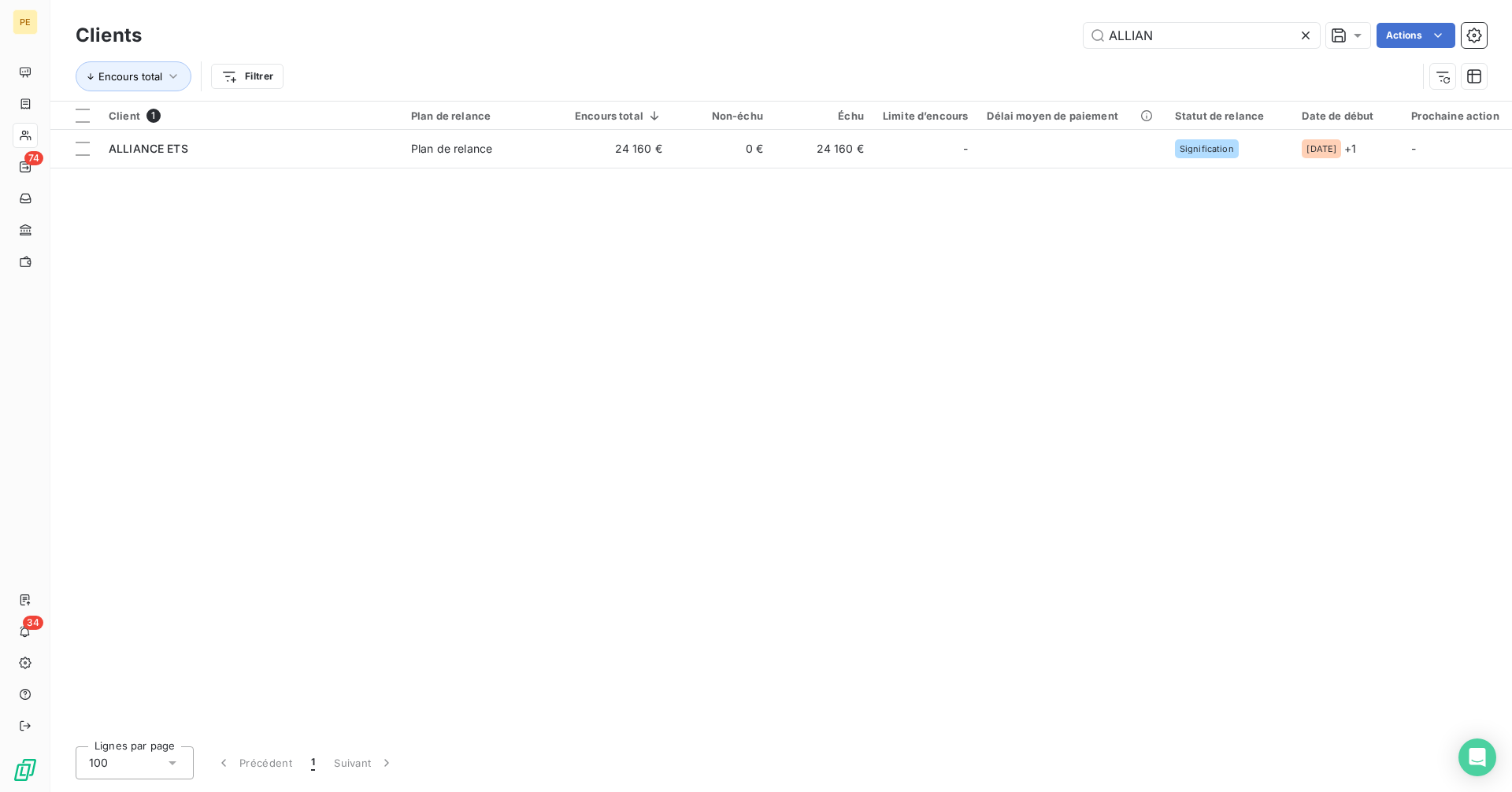
drag, startPoint x: 1187, startPoint y: 32, endPoint x: 940, endPoint y: 49, distance: 247.6
click at [940, 49] on div "Clients ALLIAN Actions" at bounding box center [781, 35] width 1411 height 33
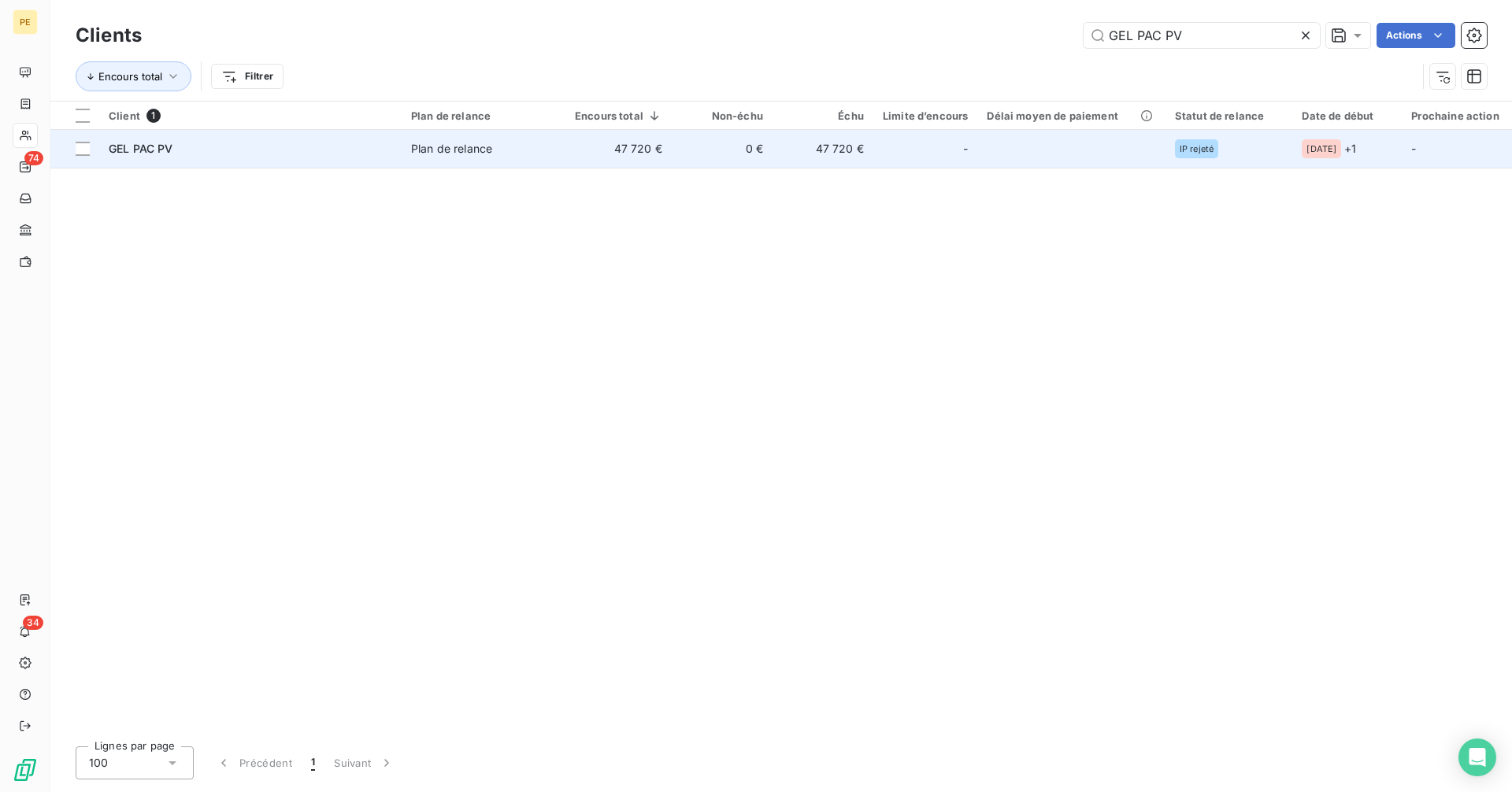
type input "GEL PAC PV"
click at [525, 148] on span "Plan de relance" at bounding box center [483, 149] width 145 height 16
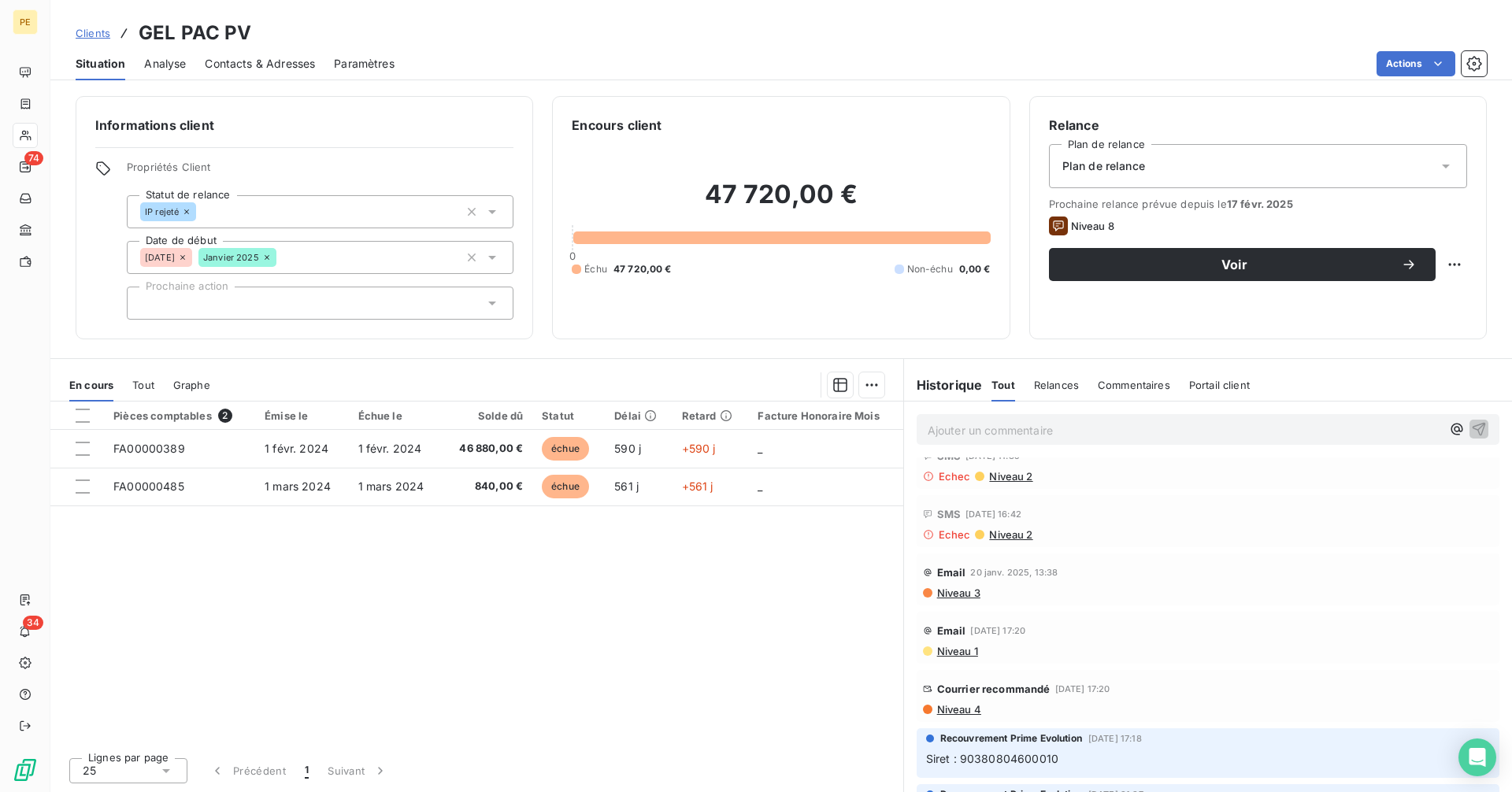
scroll to position [551, 0]
drag, startPoint x: 1077, startPoint y: 759, endPoint x: 959, endPoint y: 764, distance: 118.1
click at [959, 764] on p "Siret : 90380804600010" at bounding box center [1208, 758] width 564 height 18
copy span "90380804600010"
click at [91, 25] on link "Clients" at bounding box center [93, 33] width 35 height 16
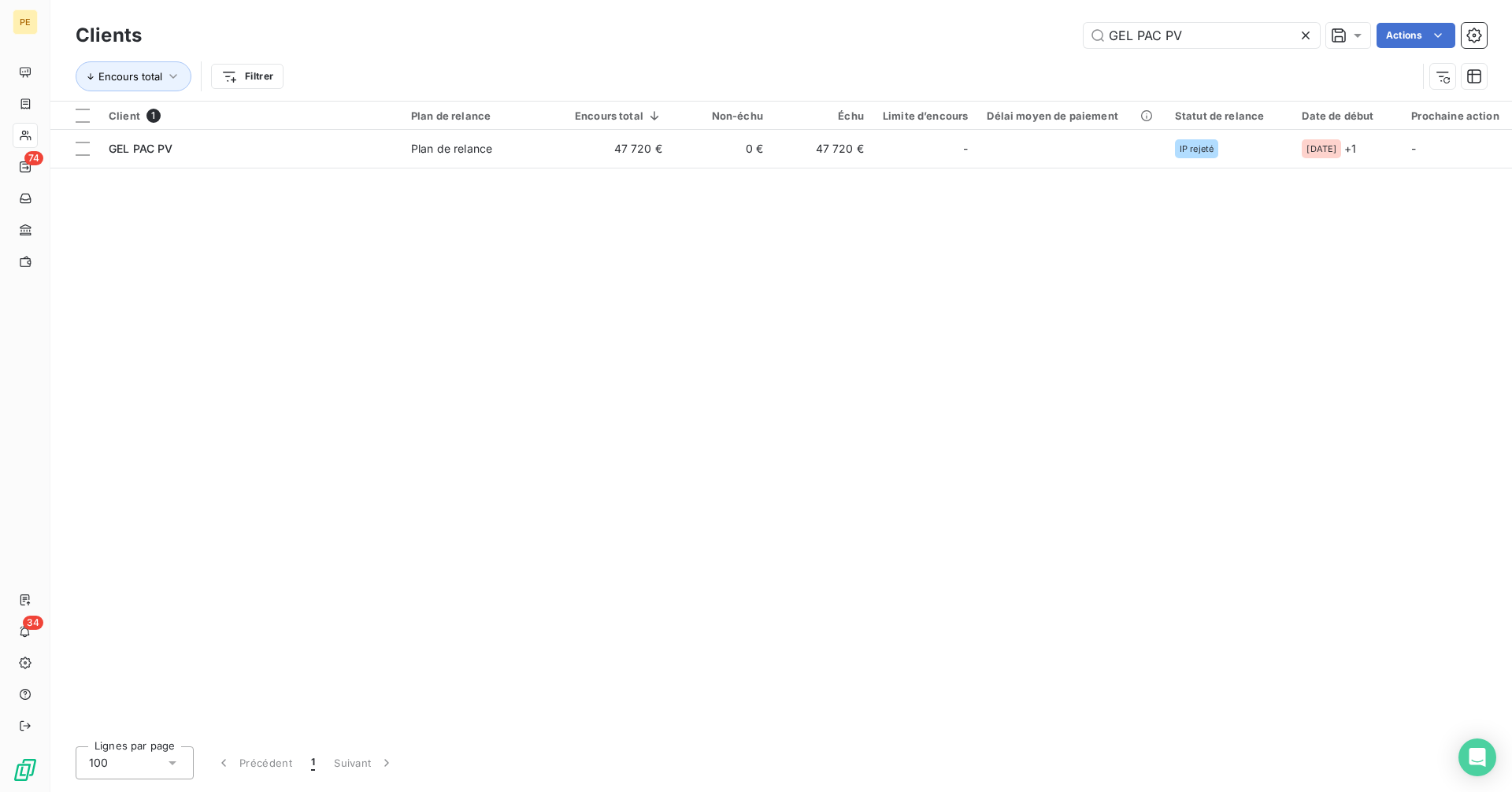
drag, startPoint x: 1199, startPoint y: 33, endPoint x: 985, endPoint y: 37, distance: 214.0
click at [985, 36] on div "GEL PAC PV Actions" at bounding box center [823, 35] width 1326 height 25
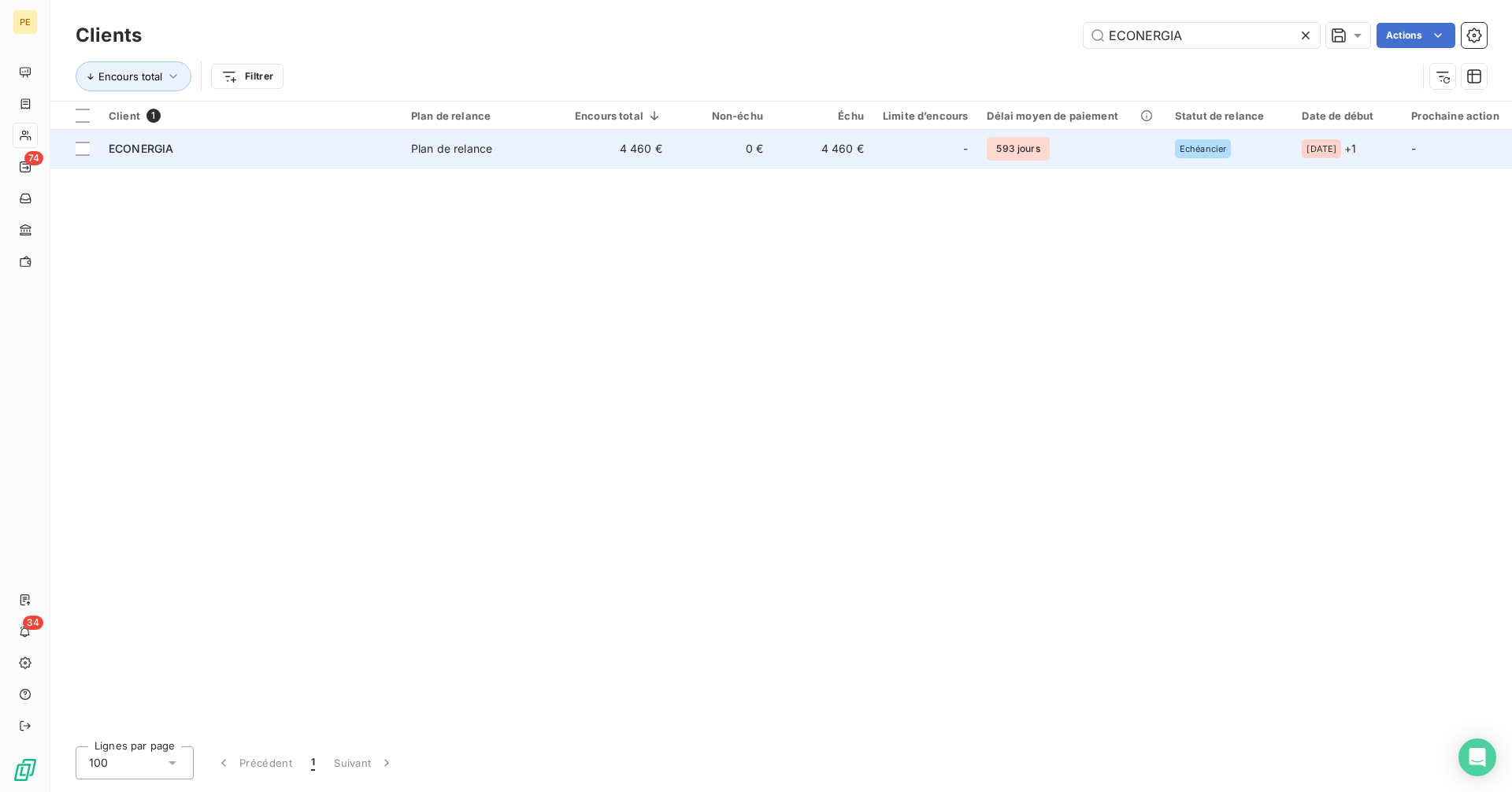
type input "ECONERGIA"
click at [637, 155] on td "4 460 €" at bounding box center [619, 149] width 107 height 38
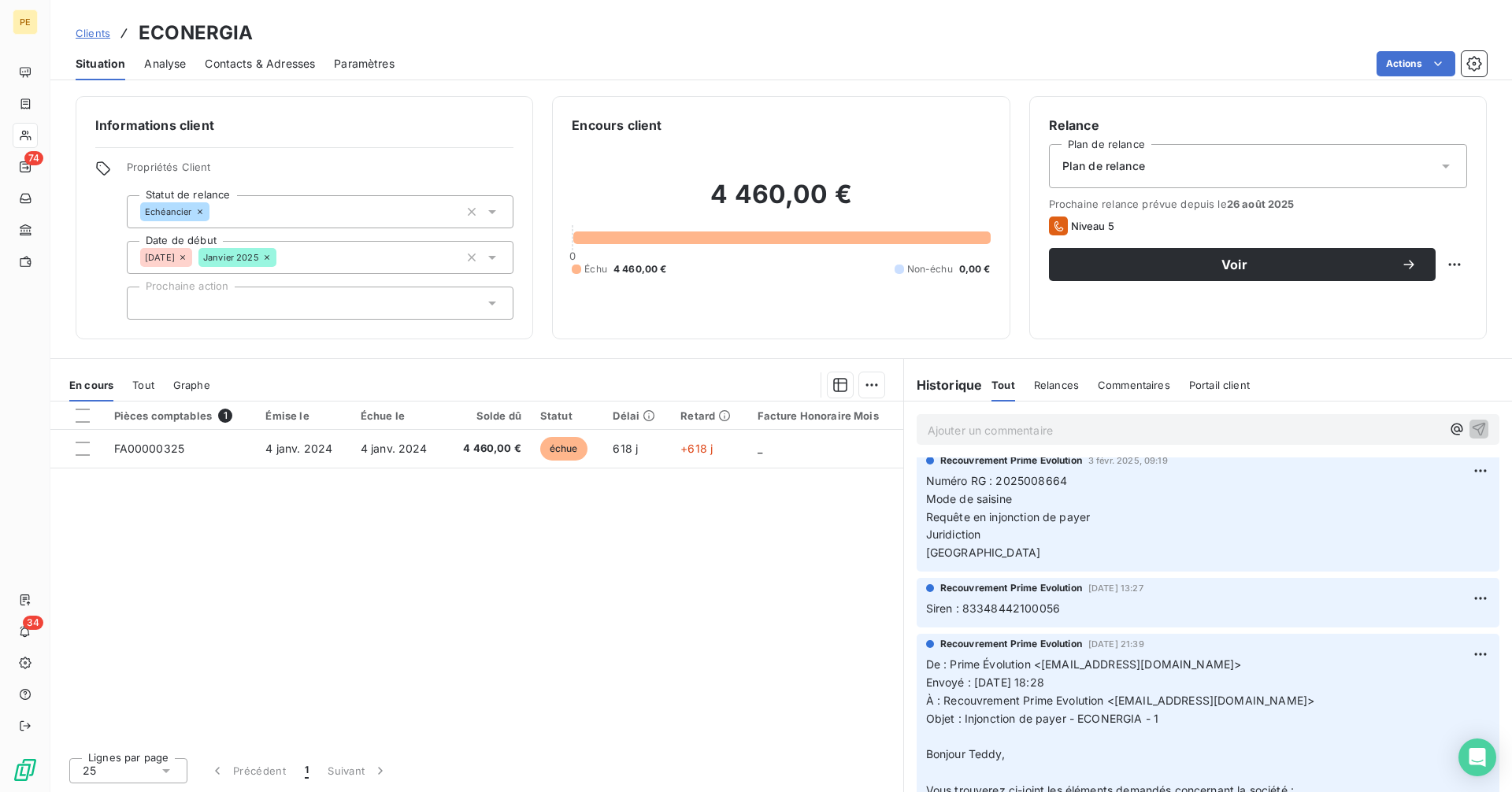
scroll to position [921, 0]
click at [1002, 608] on span "Siren : 83348442100056" at bounding box center [993, 609] width 134 height 13
copy span "83348442100056"
click at [107, 39] on span "Clients" at bounding box center [93, 33] width 35 height 13
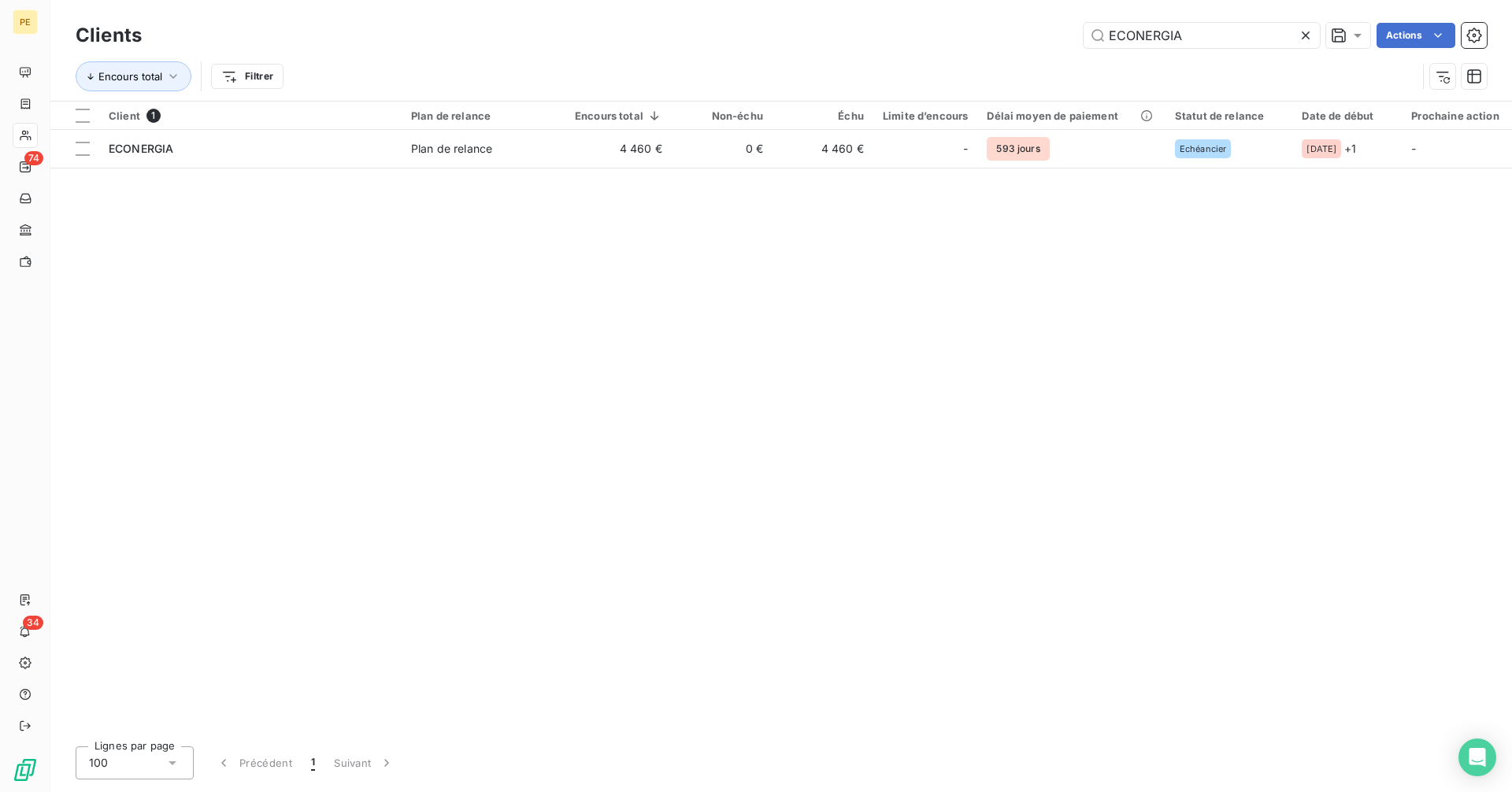
drag, startPoint x: 1223, startPoint y: 34, endPoint x: 991, endPoint y: 50, distance: 232.6
click at [991, 50] on div "Clients ECONERGIA Actions" at bounding box center [781, 35] width 1411 height 33
type input "ENERGIEKAL"
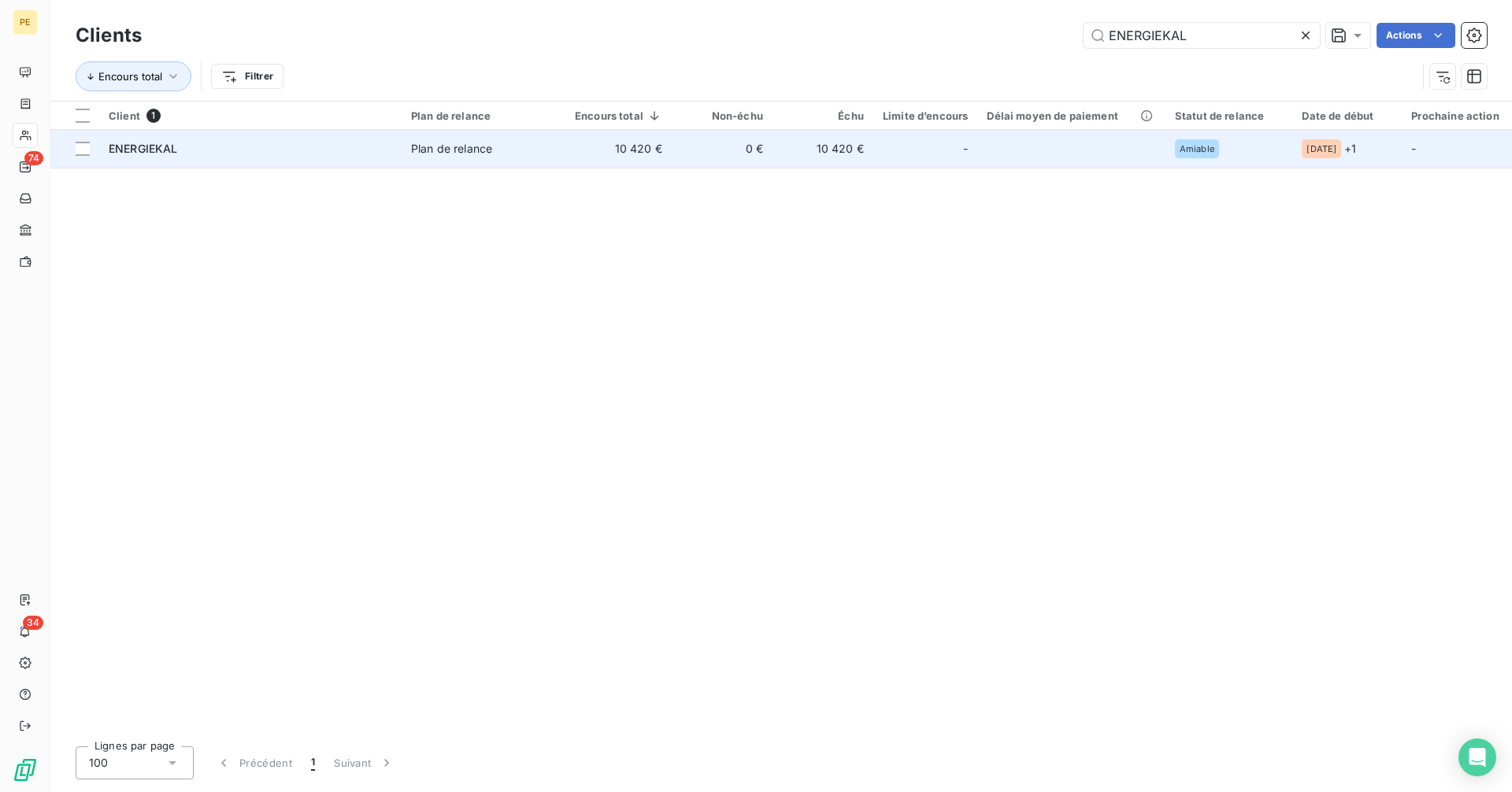
click at [473, 152] on div "Plan de relance" at bounding box center [451, 149] width 81 height 16
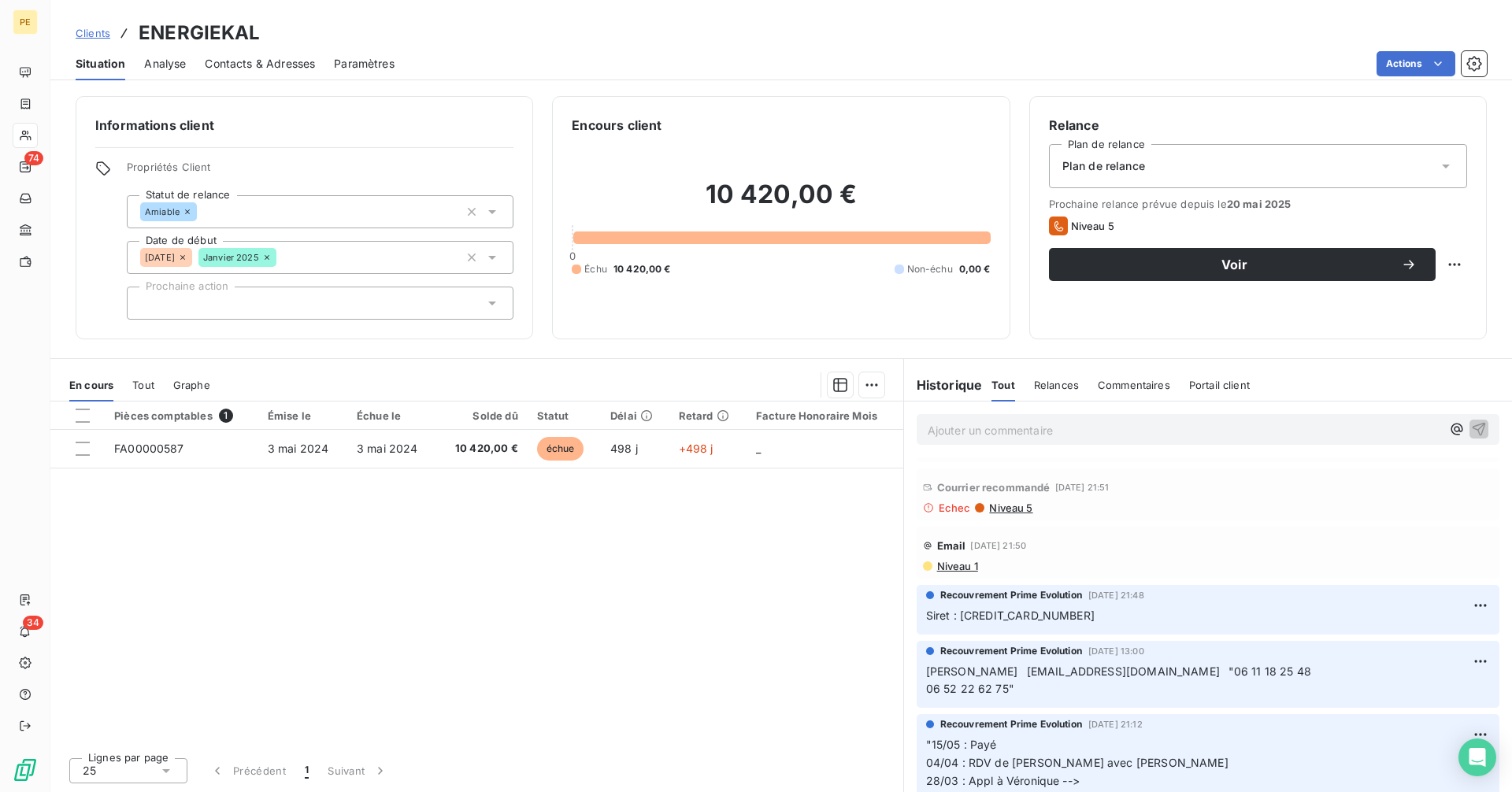
scroll to position [746, 0]
click at [1052, 614] on p "Siret : [CREDIT_CARD_NUMBER]" at bounding box center [1208, 617] width 564 height 18
click at [1036, 616] on span "Siret : [CREDIT_CARD_NUMBER]" at bounding box center [1010, 616] width 169 height 13
copy span "[CREDIT_CARD_NUMBER]"
